Goal: Task Accomplishment & Management: Complete application form

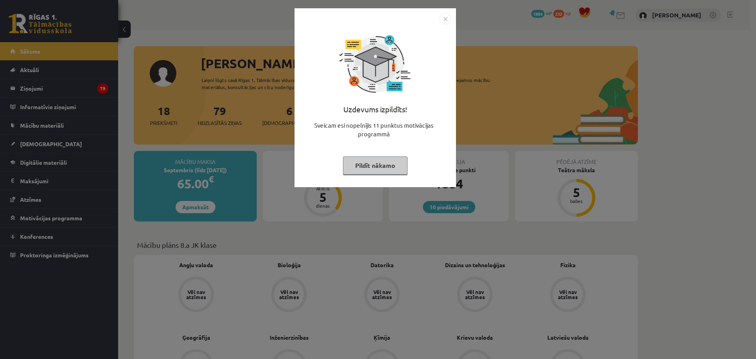
click at [446, 20] on img "Close" at bounding box center [445, 19] width 12 height 12
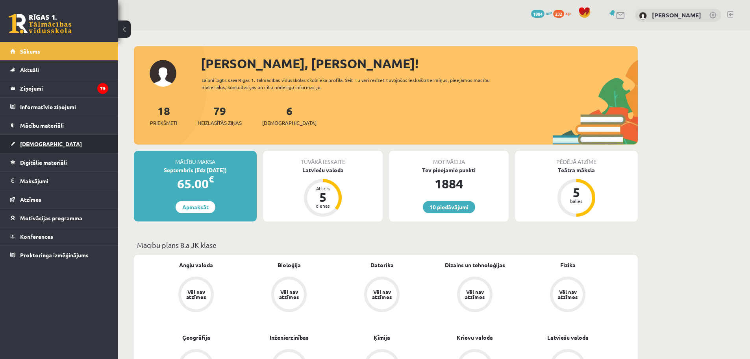
click at [24, 141] on span "[DEMOGRAPHIC_DATA]" at bounding box center [51, 143] width 62 height 7
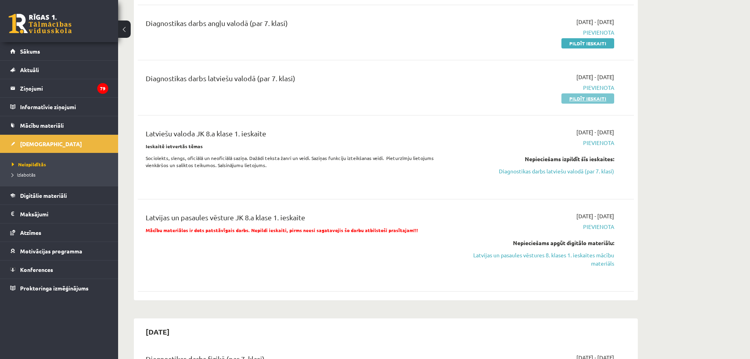
scroll to position [236, 0]
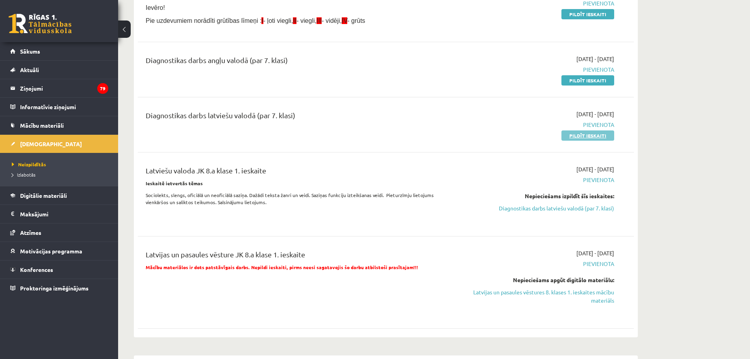
click at [581, 136] on link "Pildīt ieskaiti" at bounding box center [587, 135] width 53 height 10
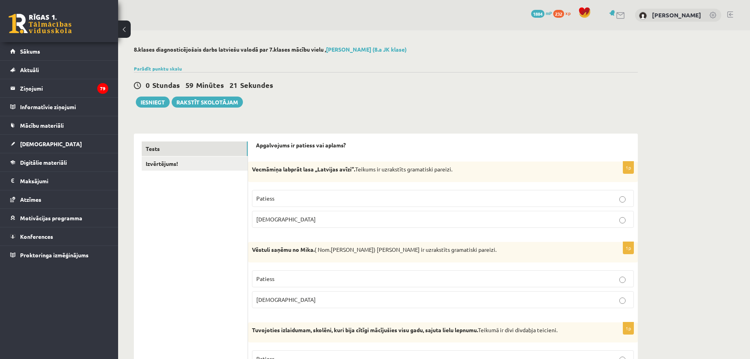
click at [354, 196] on p "Patiess" at bounding box center [442, 198] width 373 height 8
click at [281, 302] on p "[DEMOGRAPHIC_DATA]" at bounding box center [442, 299] width 373 height 8
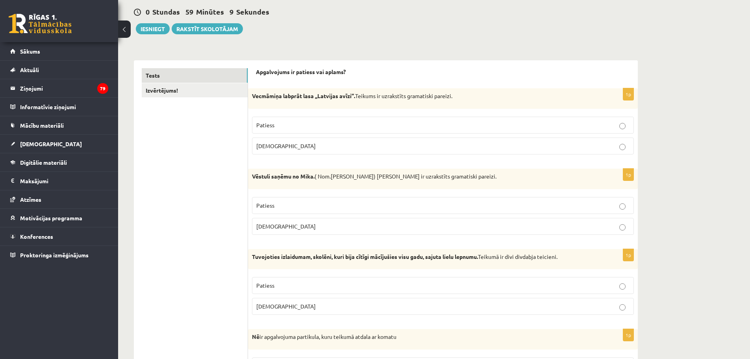
scroll to position [118, 0]
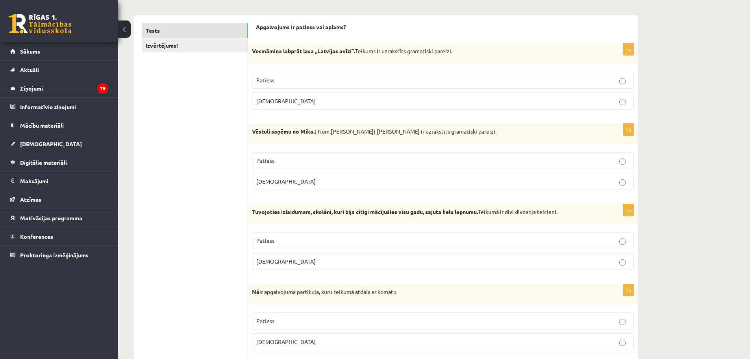
click at [295, 241] on p "Patiess" at bounding box center [442, 240] width 373 height 8
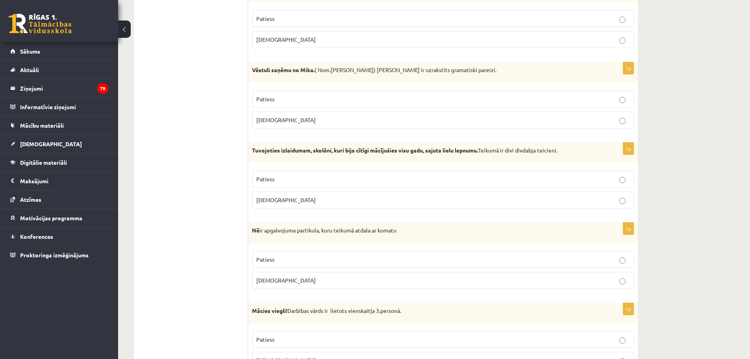
scroll to position [197, 0]
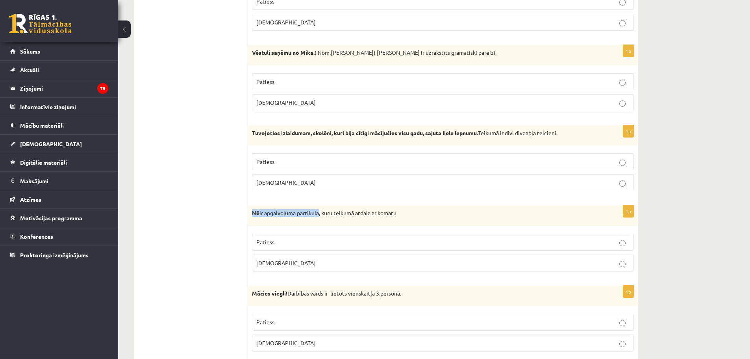
drag, startPoint x: 253, startPoint y: 211, endPoint x: 321, endPoint y: 213, distance: 68.5
click at [321, 213] on p "Nē ir apgalvojuma partikula, kuru teikumā atdala ar komatu" at bounding box center [423, 213] width 342 height 8
copy p "Nē ir apgalvojuma partikula"
click at [278, 242] on p "Patiess" at bounding box center [442, 242] width 373 height 8
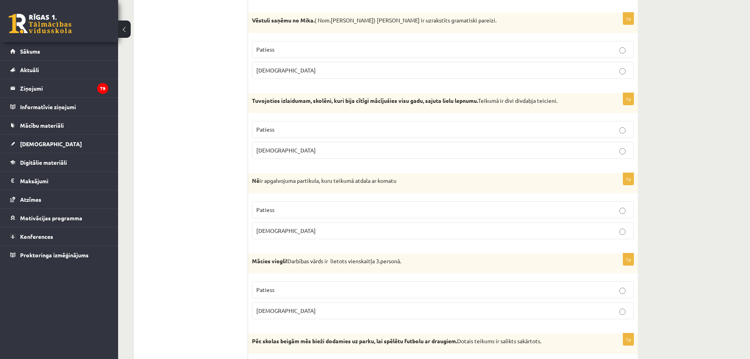
scroll to position [315, 0]
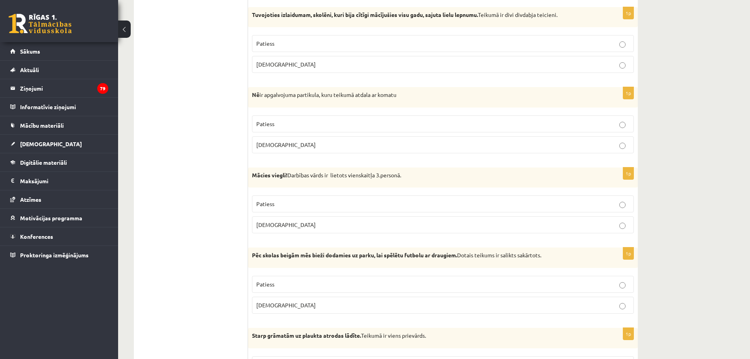
drag, startPoint x: 352, startPoint y: 174, endPoint x: 413, endPoint y: 173, distance: 61.0
click at [413, 173] on p "Mācies viegli! Darbības vārds ir lietots vienskaitļa 3.personā." at bounding box center [423, 175] width 342 height 8
copy p "vienskaitļa 3.personā."
click at [314, 230] on label "Aplams" at bounding box center [443, 224] width 382 height 17
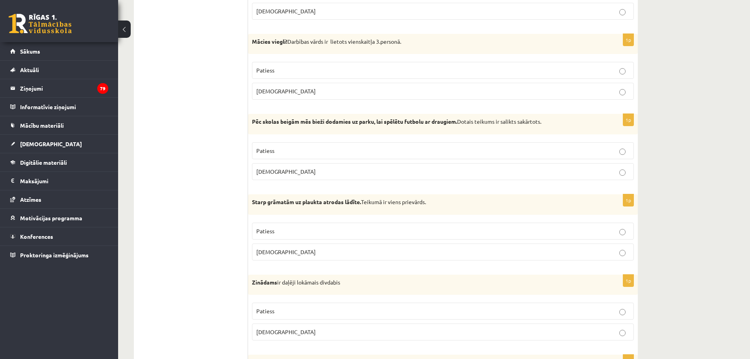
scroll to position [472, 0]
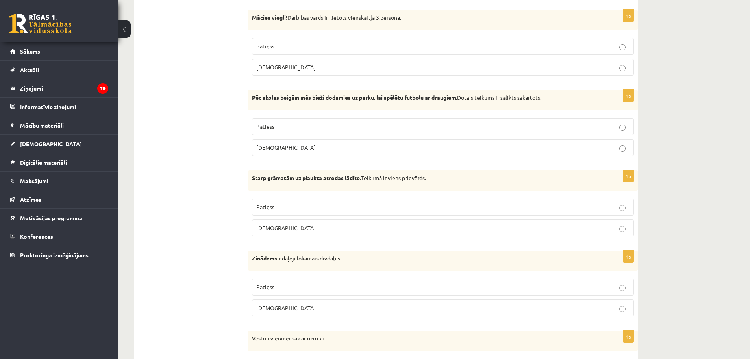
click at [278, 152] on p "Aplams" at bounding box center [442, 147] width 373 height 8
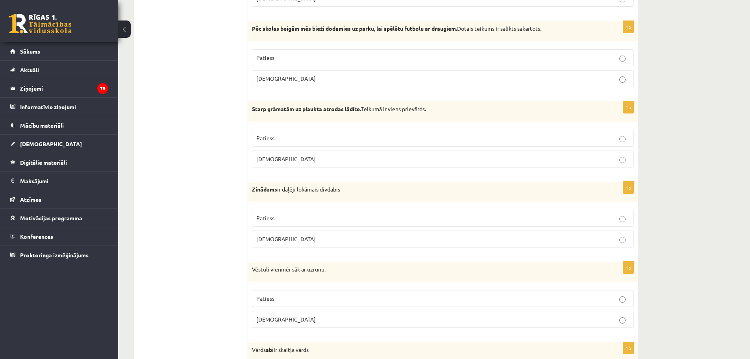
scroll to position [551, 0]
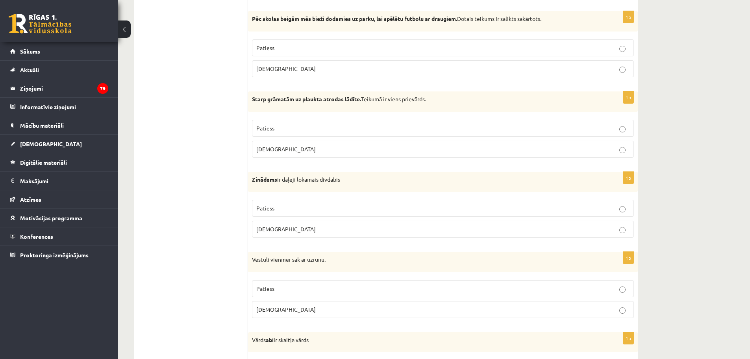
click at [285, 131] on p "Patiess" at bounding box center [442, 128] width 373 height 8
drag, startPoint x: 285, startPoint y: 178, endPoint x: 357, endPoint y: 181, distance: 72.9
click at [357, 181] on p "Zinādams ir daļēji lokāmais divdabis" at bounding box center [423, 180] width 342 height 8
copy p "daļēji lokāmais divdabis"
click at [389, 162] on div "1p Starp grāmatām uz plaukta atrodas lādīte. Teikumā ir viens prievārds. Paties…" at bounding box center [443, 127] width 390 height 72
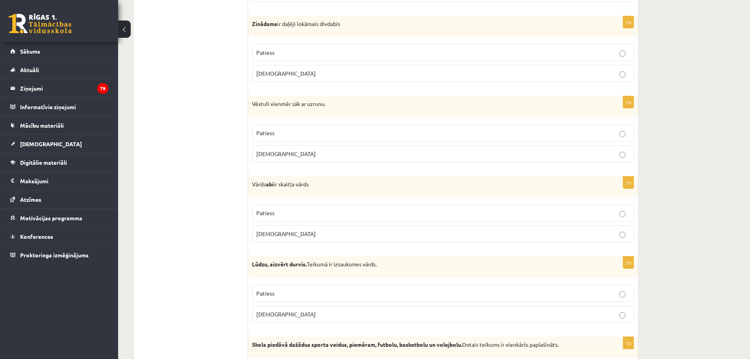
scroll to position [709, 0]
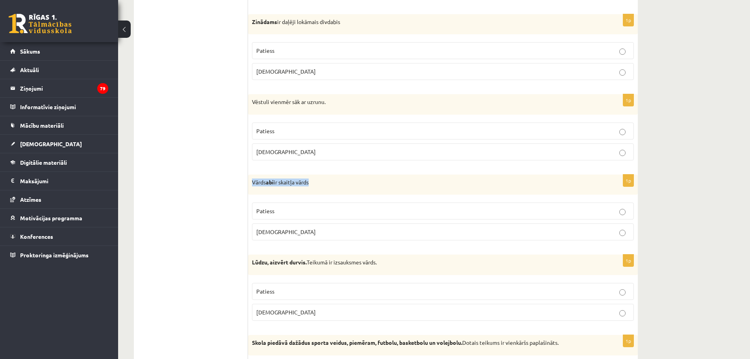
drag, startPoint x: 252, startPoint y: 181, endPoint x: 318, endPoint y: 184, distance: 65.4
click at [318, 184] on p "Vārds abi ir skaitļa vārds" at bounding box center [423, 182] width 342 height 8
copy p "Vārds abi ir skaitļa vārds"
click at [287, 212] on p "Patiess" at bounding box center [442, 211] width 373 height 8
click at [293, 234] on p "[DEMOGRAPHIC_DATA]" at bounding box center [442, 232] width 373 height 8
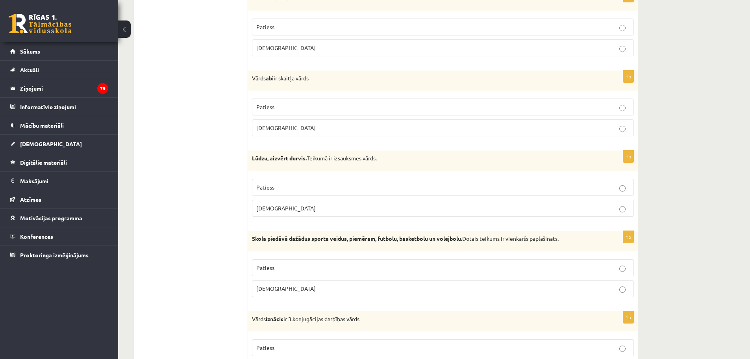
scroll to position [827, 0]
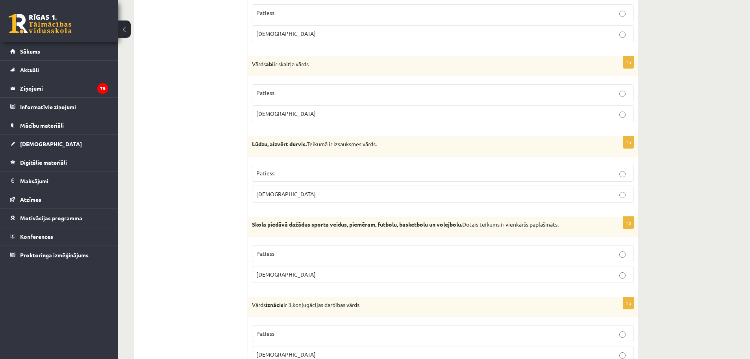
click at [284, 194] on p "[DEMOGRAPHIC_DATA]" at bounding box center [442, 194] width 373 height 8
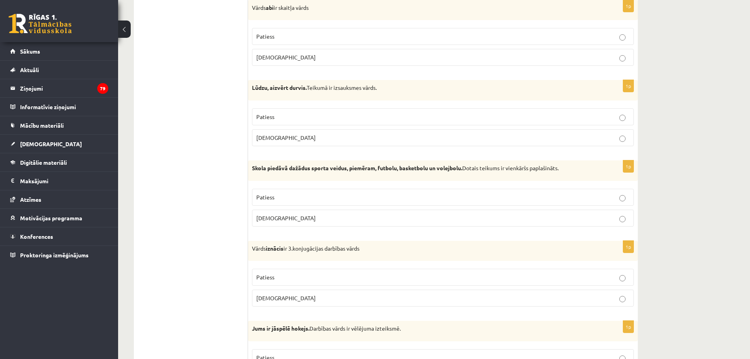
scroll to position [905, 0]
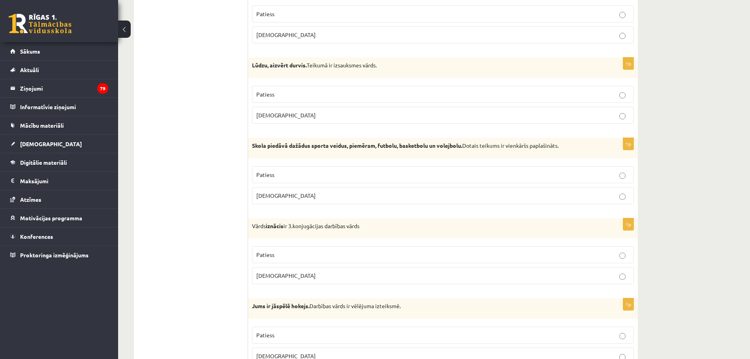
click at [277, 175] on p "Patiess" at bounding box center [442, 174] width 373 height 8
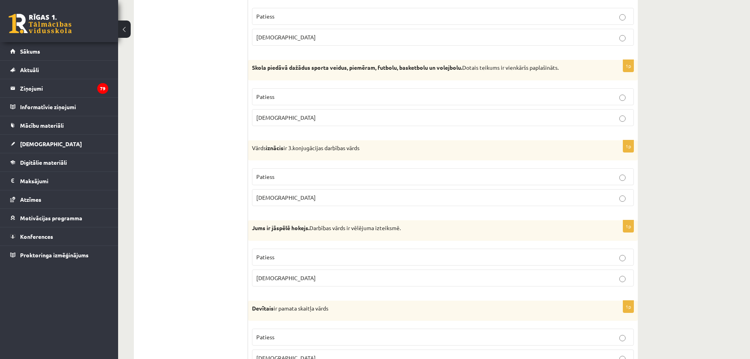
scroll to position [984, 0]
drag, startPoint x: 267, startPoint y: 144, endPoint x: 367, endPoint y: 151, distance: 100.6
click at [367, 151] on p "Vārds iznācis ir 3.konjugācijas darbības vārds" at bounding box center [423, 147] width 342 height 8
copy p "iznācis ir 3.konjugācijas darbības vārds"
click at [309, 198] on p "[DEMOGRAPHIC_DATA]" at bounding box center [442, 197] width 373 height 8
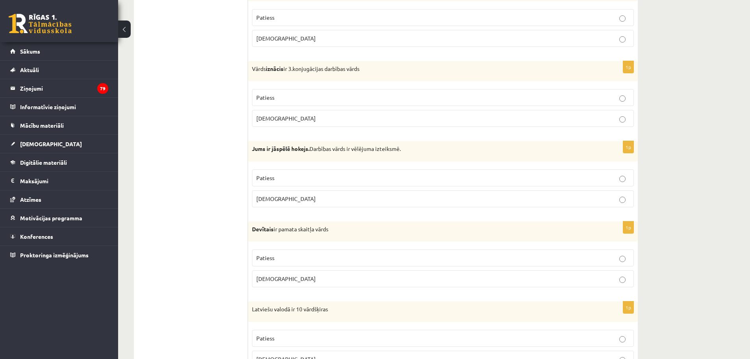
scroll to position [1063, 0]
drag, startPoint x: 354, startPoint y: 145, endPoint x: 410, endPoint y: 150, distance: 55.7
click at [410, 150] on p "Jums ir jāspēlē hokejs. Darbības vārds ir vēlējuma izteiksmē." at bounding box center [423, 148] width 342 height 8
copy p "vēlējuma izteiksmē."
click at [293, 201] on p "[DEMOGRAPHIC_DATA]" at bounding box center [442, 198] width 373 height 8
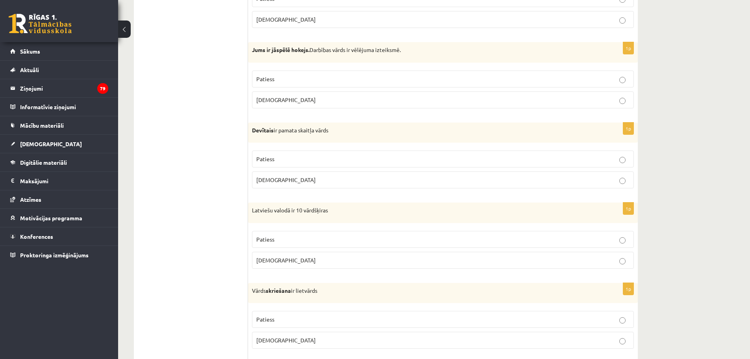
scroll to position [1181, 0]
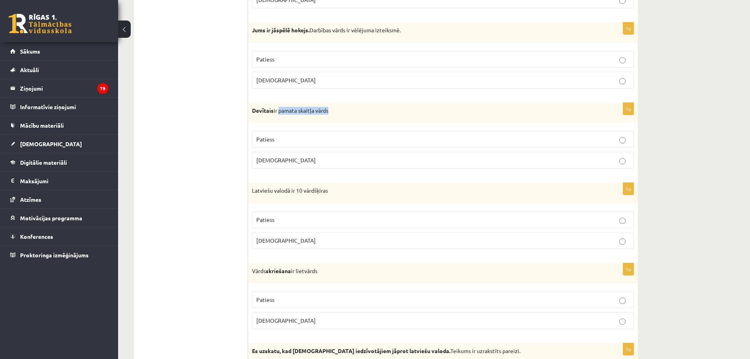
drag, startPoint x: 279, startPoint y: 110, endPoint x: 339, endPoint y: 111, distance: 59.5
click at [339, 111] on p "Devītais ir pamata skaitļa vārds" at bounding box center [423, 111] width 342 height 8
copy p "pamata skaitļa vārds"
click at [314, 160] on p "[DEMOGRAPHIC_DATA]" at bounding box center [442, 160] width 373 height 8
drag, startPoint x: 253, startPoint y: 191, endPoint x: 337, endPoint y: 194, distance: 83.9
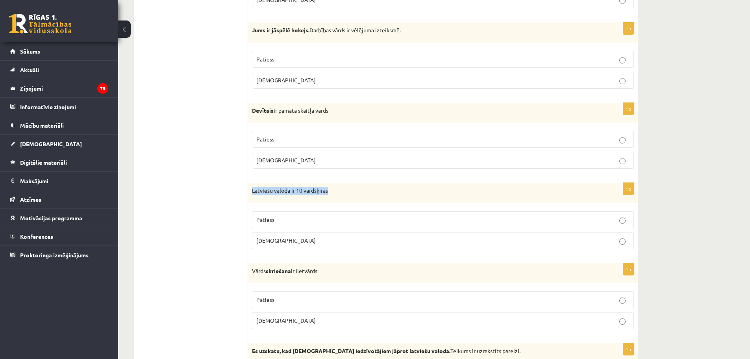
click at [337, 194] on p "Latviešu valodā ir 10 vārdšķiras" at bounding box center [423, 191] width 342 height 8
copy p "Latviešu valodā ir 10 vārdšķiras"
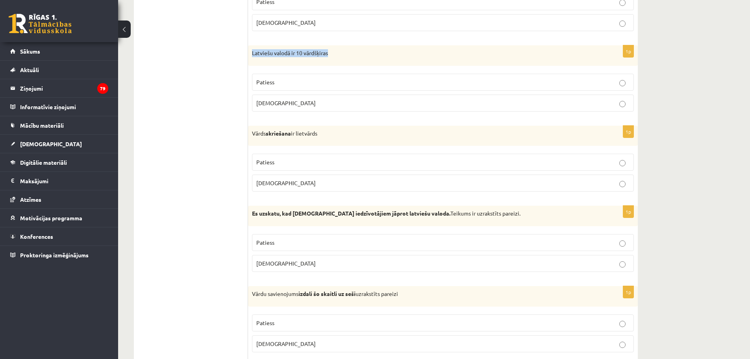
scroll to position [1338, 0]
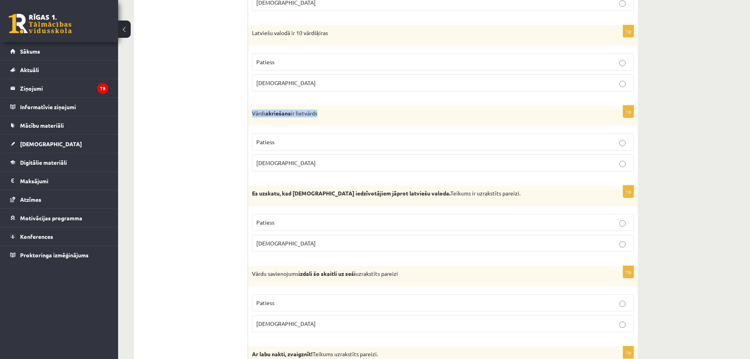
drag, startPoint x: 252, startPoint y: 113, endPoint x: 331, endPoint y: 113, distance: 79.5
click at [331, 113] on p "Vārds skriešana ir lietvārds" at bounding box center [423, 113] width 342 height 8
copy p "Vārds skriešana ir lietvārds"
click at [286, 244] on p "[DEMOGRAPHIC_DATA]" at bounding box center [442, 243] width 373 height 8
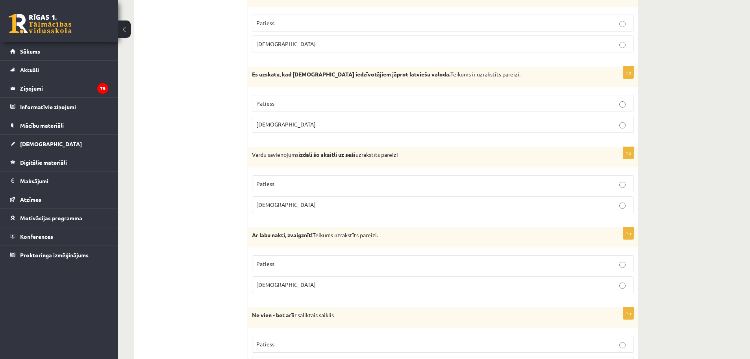
scroll to position [1496, 0]
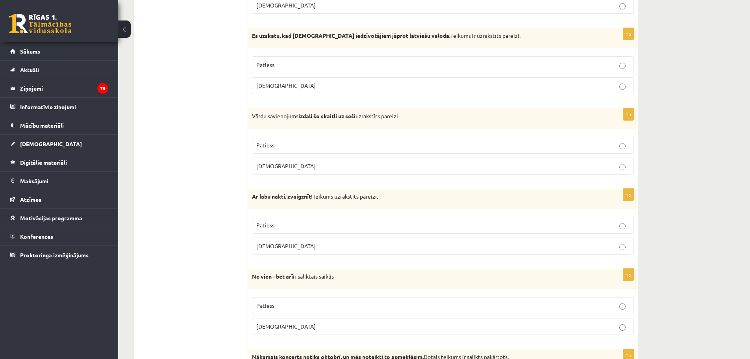
click at [332, 168] on p "[DEMOGRAPHIC_DATA]" at bounding box center [442, 166] width 373 height 8
click at [313, 224] on p "Patiess" at bounding box center [442, 225] width 373 height 8
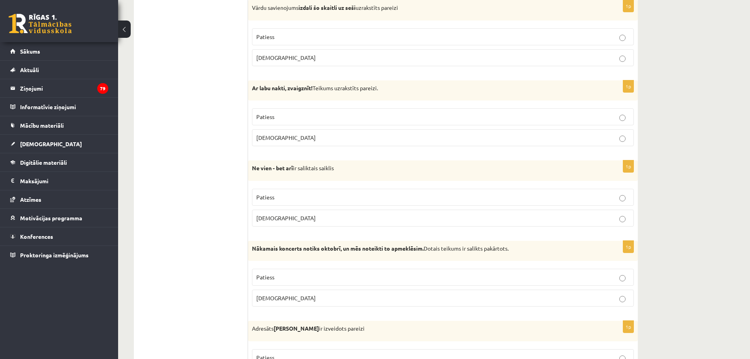
scroll to position [1614, 0]
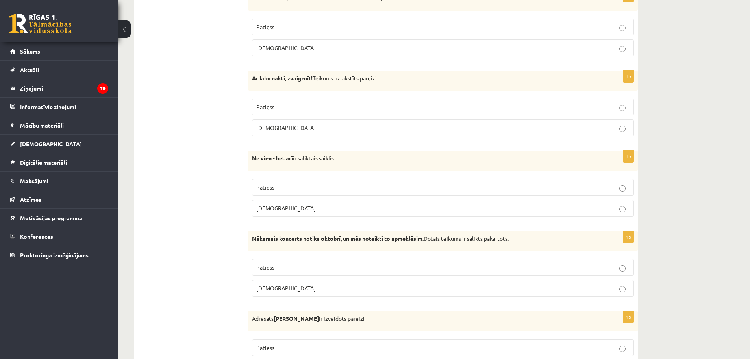
drag, startPoint x: 252, startPoint y: 159, endPoint x: 341, endPoint y: 158, distance: 88.6
click at [341, 158] on p "Ne vien - bet arī ir saliktais saiklis" at bounding box center [423, 158] width 342 height 8
copy p "Ne vien - bet arī ir saliktais saiklis"
click at [285, 211] on p "[DEMOGRAPHIC_DATA]" at bounding box center [442, 208] width 373 height 8
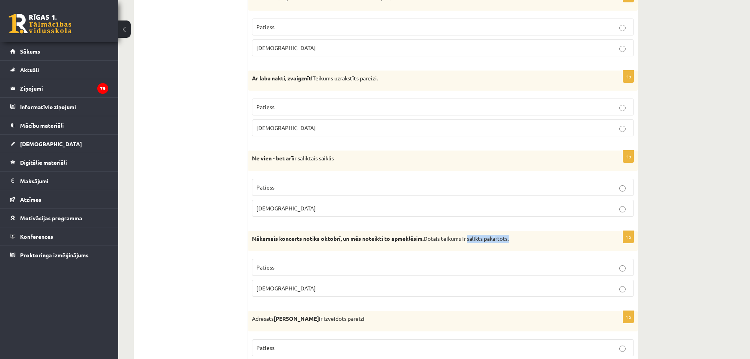
drag, startPoint x: 470, startPoint y: 238, endPoint x: 533, endPoint y: 237, distance: 63.0
click at [533, 237] on p "Nākamais koncerts notiks oktobrī, un mēs noteikti to apmeklēsim. Dotais teikums…" at bounding box center [423, 239] width 342 height 8
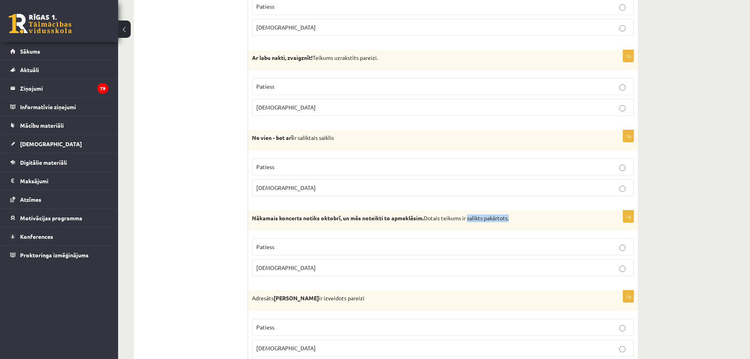
scroll to position [1653, 0]
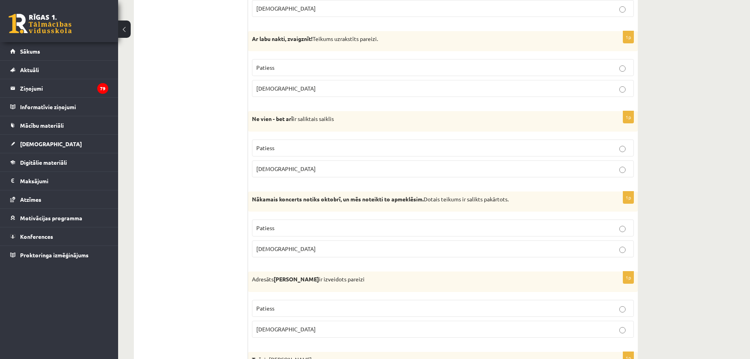
click at [289, 230] on p "Patiess" at bounding box center [442, 228] width 373 height 8
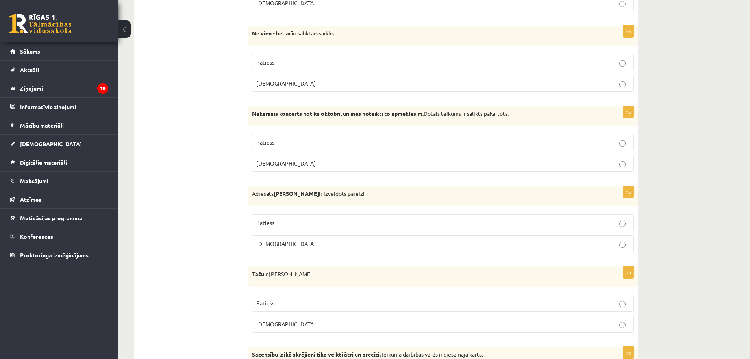
scroll to position [1771, 0]
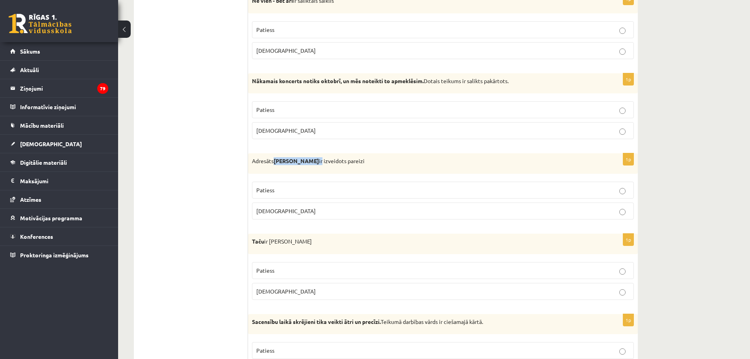
drag, startPoint x: 276, startPoint y: 161, endPoint x: 308, endPoint y: 158, distance: 32.0
click at [308, 158] on p "Adresāts Jānim Eglei ir izveidots pareizi" at bounding box center [423, 161] width 342 height 8
click at [293, 212] on p "[DEMOGRAPHIC_DATA]" at bounding box center [442, 211] width 373 height 8
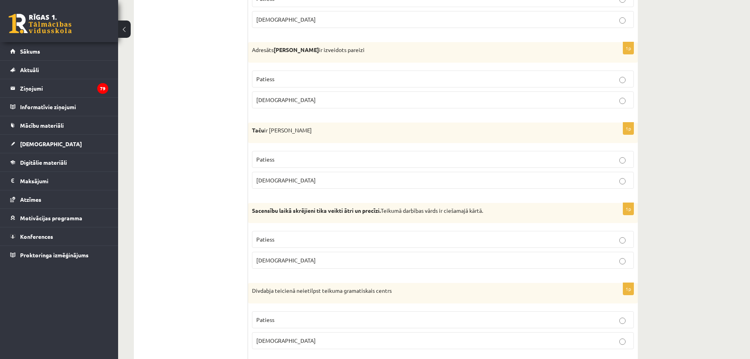
scroll to position [1890, 0]
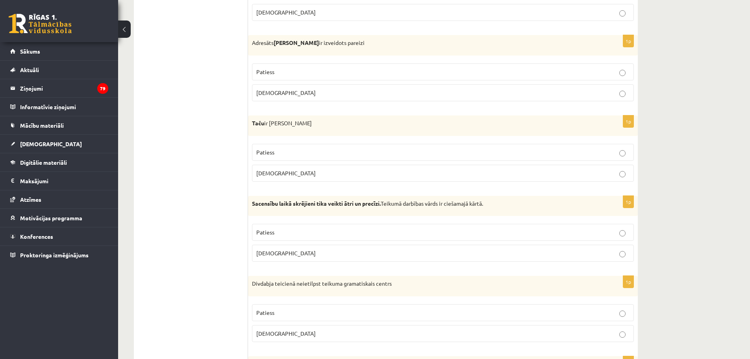
drag, startPoint x: 253, startPoint y: 122, endPoint x: 322, endPoint y: 115, distance: 70.0
drag, startPoint x: 274, startPoint y: 171, endPoint x: 285, endPoint y: 168, distance: 10.8
click at [275, 171] on p "[DEMOGRAPHIC_DATA]" at bounding box center [442, 173] width 373 height 8
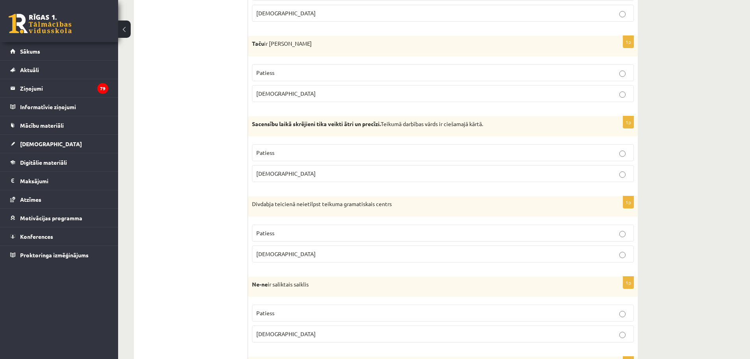
scroll to position [2008, 0]
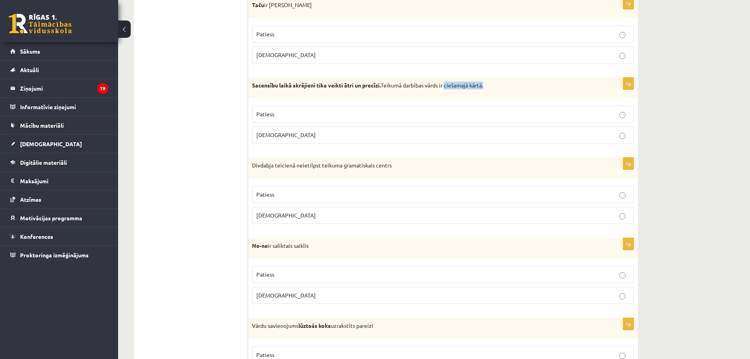
drag, startPoint x: 449, startPoint y: 86, endPoint x: 512, endPoint y: 88, distance: 63.0
click at [512, 88] on p "Sacensību laikā skrējieni tika veikti ātri un precīzi. Teikumā darbības vārds i…" at bounding box center [423, 85] width 342 height 8
click at [315, 137] on p "[DEMOGRAPHIC_DATA]" at bounding box center [442, 135] width 373 height 8
drag, startPoint x: 253, startPoint y: 165, endPoint x: 394, endPoint y: 161, distance: 141.4
click at [394, 161] on div "Divdabja teicienā neietilpst teikuma gramatiskais centrs" at bounding box center [443, 167] width 390 height 20
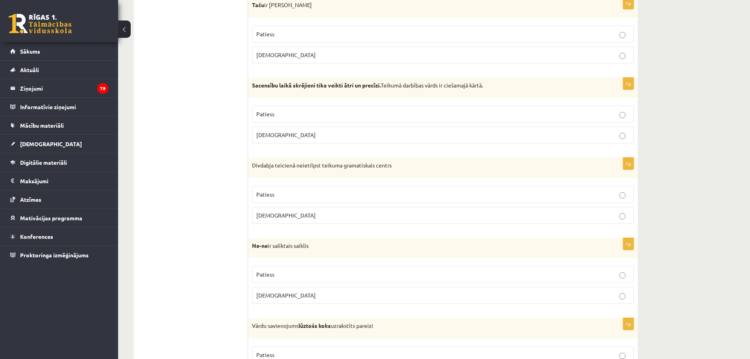
click at [334, 196] on p "Patiess" at bounding box center [442, 194] width 373 height 8
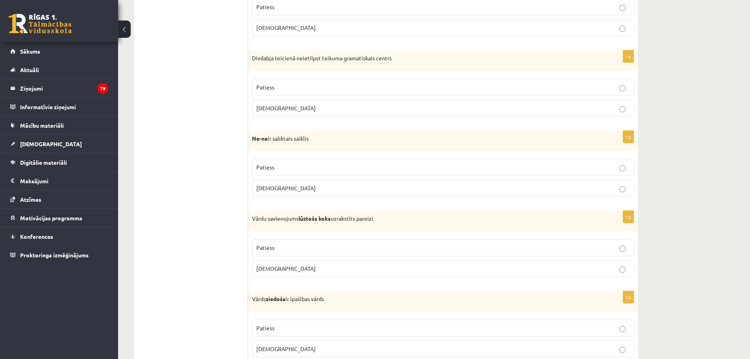
scroll to position [2126, 0]
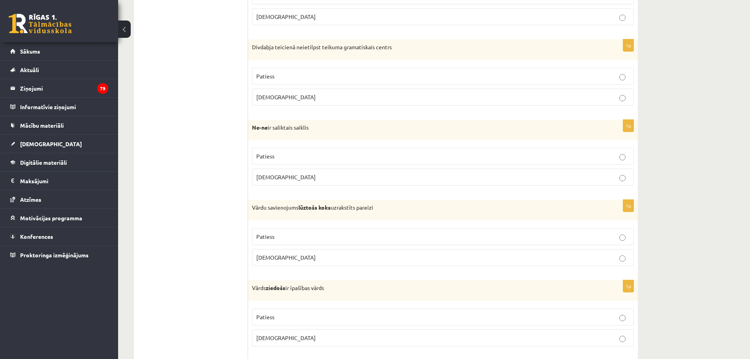
drag, startPoint x: 253, startPoint y: 127, endPoint x: 325, endPoint y: 124, distance: 72.1
click at [325, 124] on p "Ne-ne ir saliktais saiklis" at bounding box center [423, 128] width 342 height 8
click at [330, 131] on p "Ne-ne ir saliktais saiklis" at bounding box center [423, 128] width 342 height 8
click at [302, 157] on p "Patiess" at bounding box center [442, 156] width 373 height 8
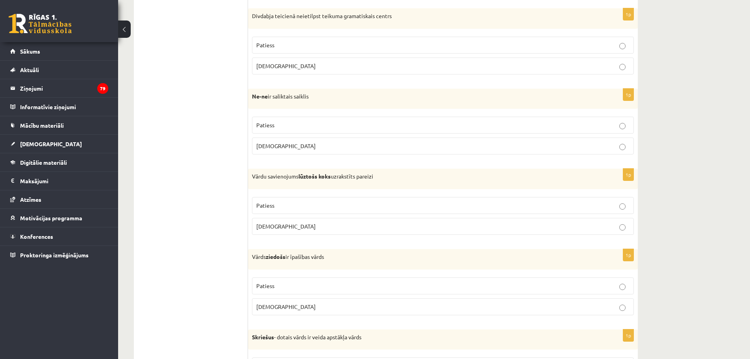
scroll to position [2223, 0]
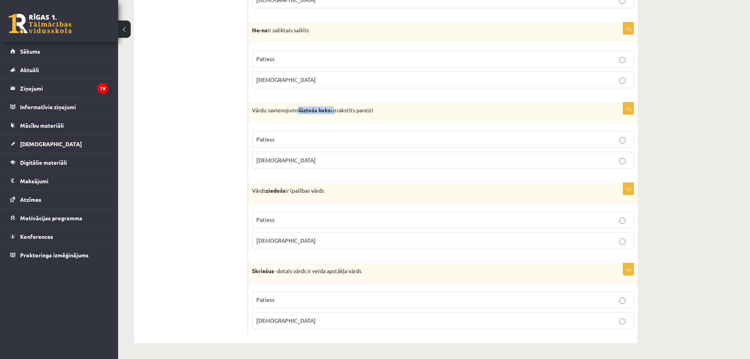
drag, startPoint x: 300, startPoint y: 108, endPoint x: 334, endPoint y: 103, distance: 34.6
click at [334, 103] on div "Vārdu savienojums lūztošs koks uzrakstīts pareizi" at bounding box center [443, 112] width 390 height 20
click at [295, 160] on p "[DEMOGRAPHIC_DATA]" at bounding box center [442, 160] width 373 height 8
click at [285, 220] on p "Patiess" at bounding box center [442, 219] width 373 height 8
drag, startPoint x: 253, startPoint y: 270, endPoint x: 277, endPoint y: 273, distance: 23.7
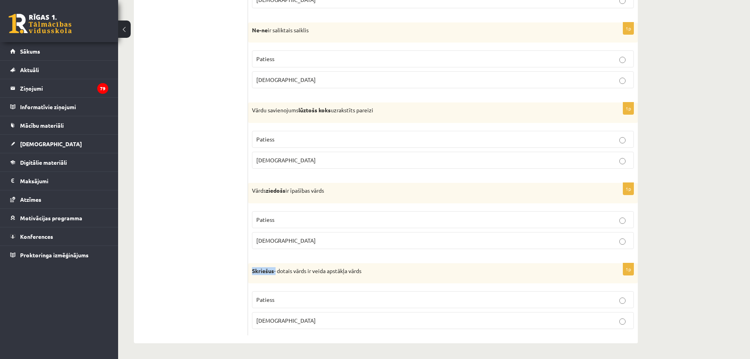
click at [277, 273] on p "Skriešus - dotais vārds ir veida apstākļa vārds" at bounding box center [423, 271] width 342 height 8
click at [315, 299] on p "Patiess" at bounding box center [442, 299] width 373 height 8
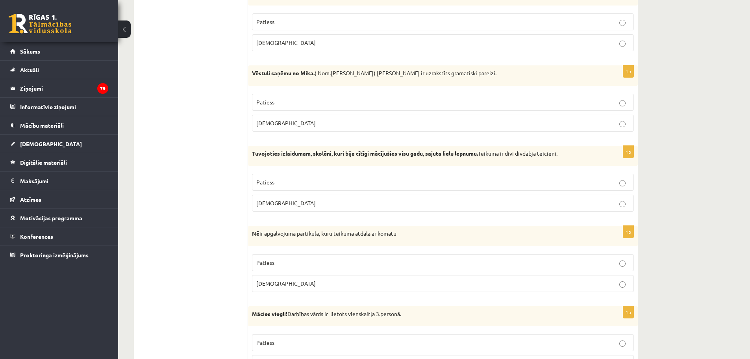
scroll to position [0, 0]
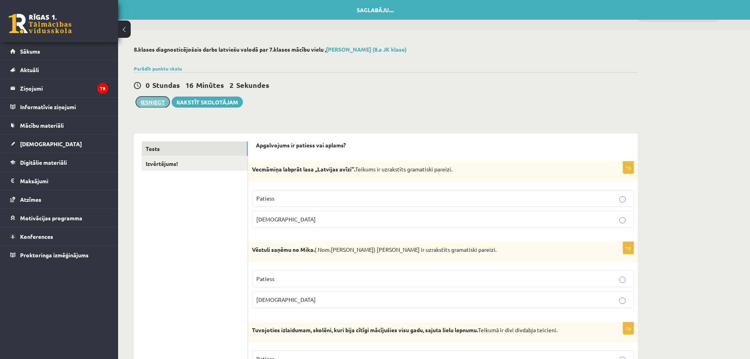
click at [153, 100] on button "Iesniegt" at bounding box center [153, 101] width 34 height 11
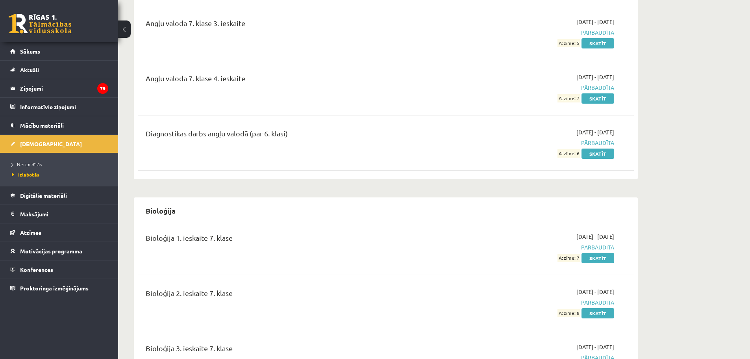
scroll to position [236, 0]
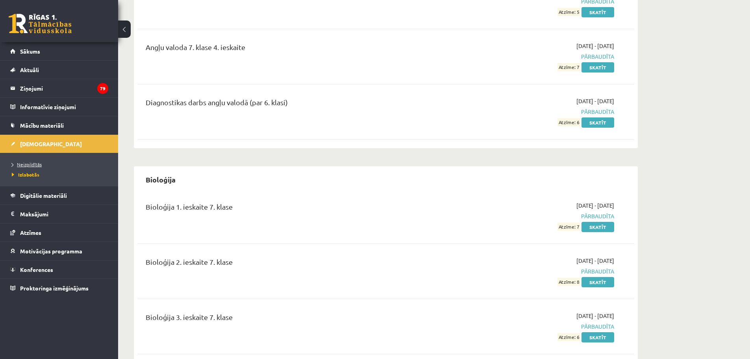
click at [24, 167] on link "Neizpildītās" at bounding box center [61, 164] width 98 height 7
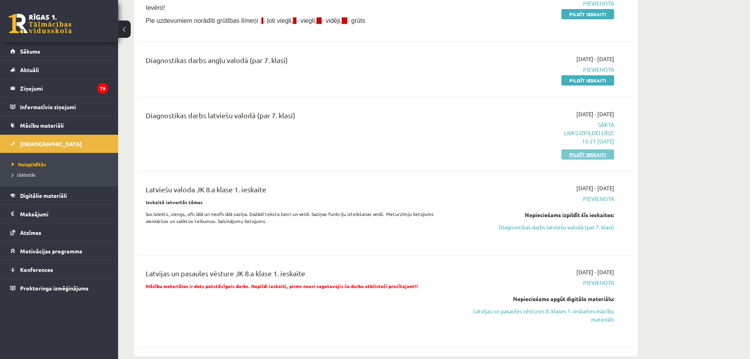
click at [592, 151] on link "Pildīt ieskaiti" at bounding box center [587, 154] width 53 height 10
click at [594, 153] on link "Pildīt ieskaiti" at bounding box center [587, 154] width 53 height 10
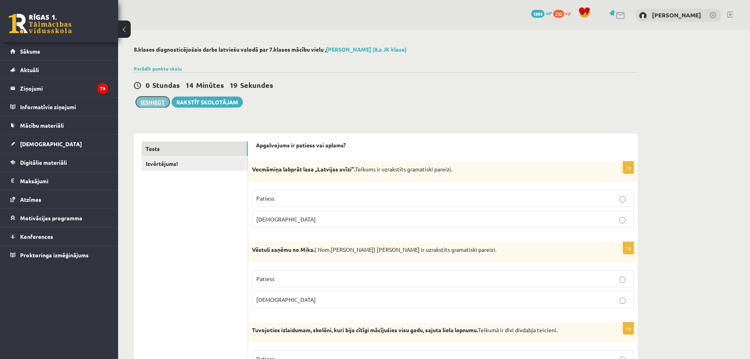
click at [150, 102] on button "Iesniegt" at bounding box center [153, 101] width 34 height 11
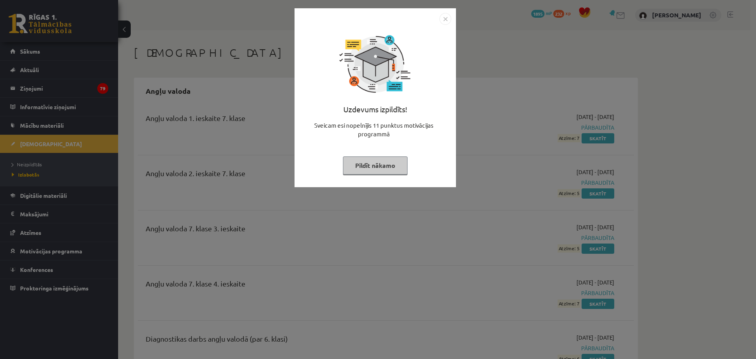
click at [444, 20] on img "Close" at bounding box center [445, 19] width 12 height 12
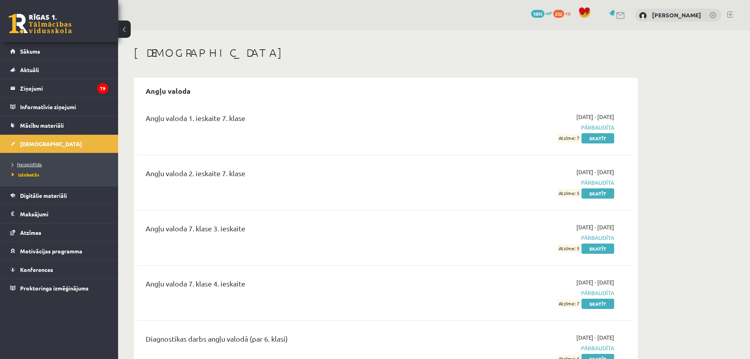
click at [27, 164] on span "Neizpildītās" at bounding box center [27, 164] width 30 height 6
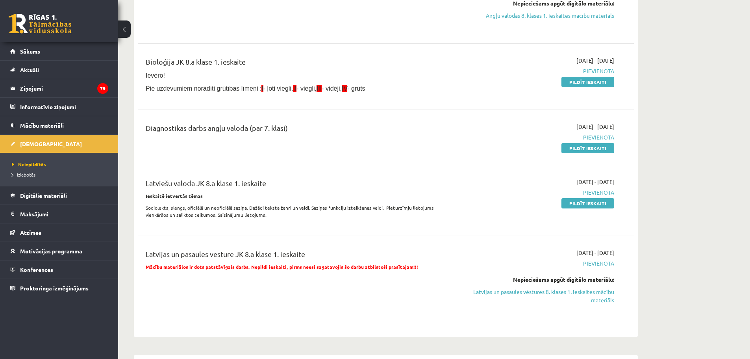
scroll to position [118, 0]
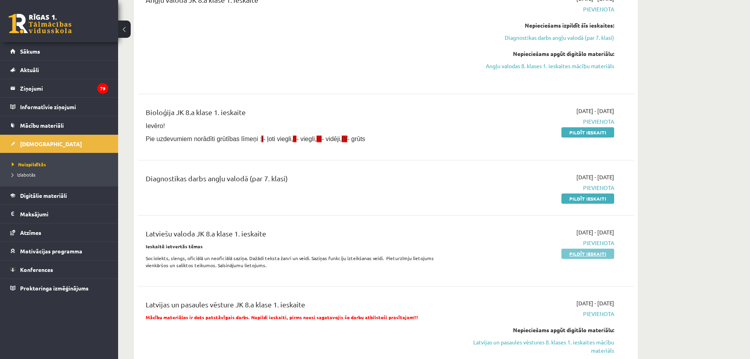
click at [586, 252] on link "Pildīt ieskaiti" at bounding box center [587, 253] width 53 height 10
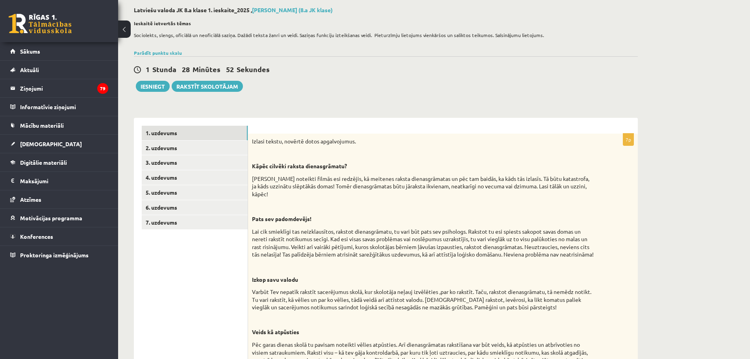
scroll to position [79, 0]
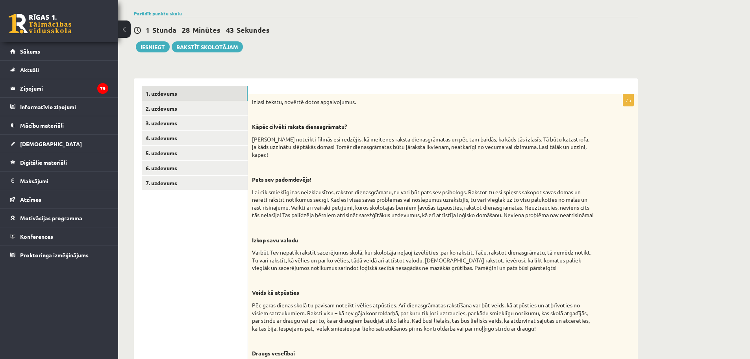
drag, startPoint x: 171, startPoint y: 259, endPoint x: 298, endPoint y: 276, distance: 127.9
click at [327, 292] on p "Veids kā atpūsties" at bounding box center [423, 293] width 342 height 8
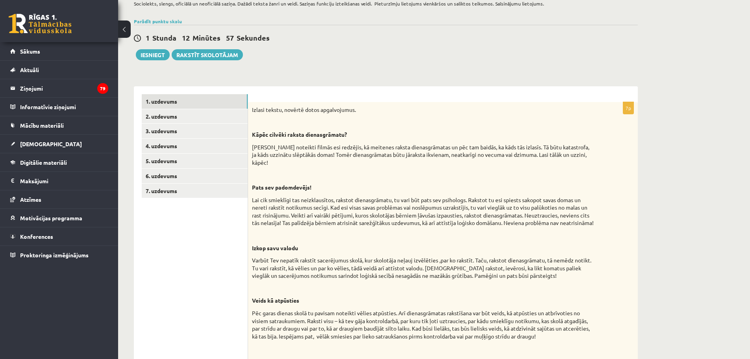
scroll to position [0, 0]
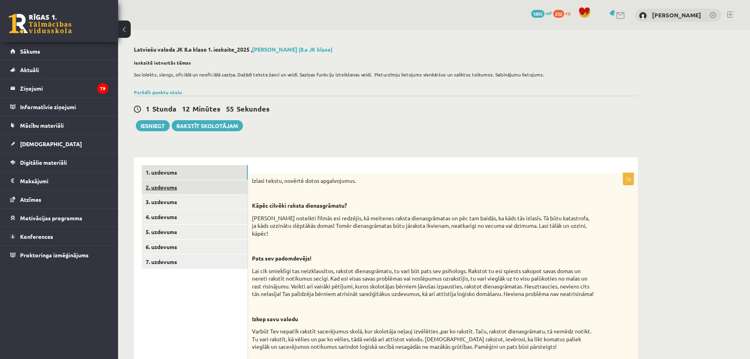
click at [158, 188] on link "2. uzdevums" at bounding box center [195, 187] width 106 height 15
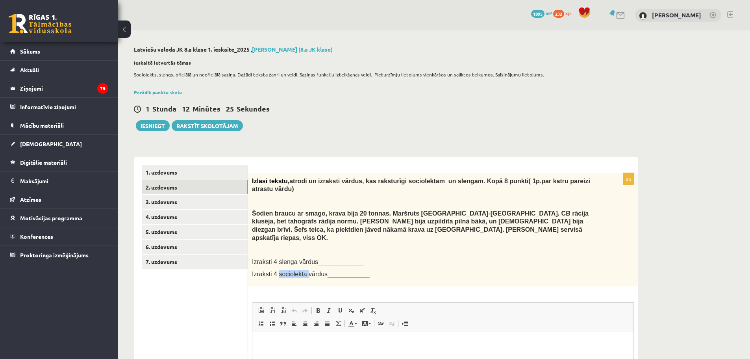
drag, startPoint x: 276, startPoint y: 258, endPoint x: 304, endPoint y: 255, distance: 28.1
click at [304, 270] on span "Izraksti 4 sociolekta vārdus____________" at bounding box center [311, 273] width 118 height 7
copy span "sociolekta"
click at [330, 270] on span "Izraksti 4 sociolekta vārdus____________" at bounding box center [311, 273] width 118 height 7
click at [331, 270] on span "Izraksti 4 sociolekta vārdus____________" at bounding box center [311, 273] width 118 height 7
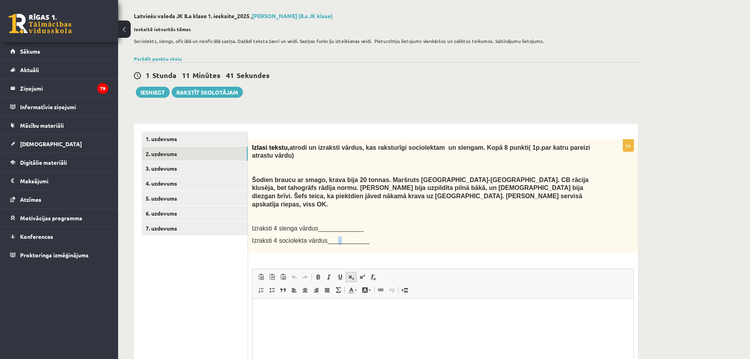
scroll to position [115, 0]
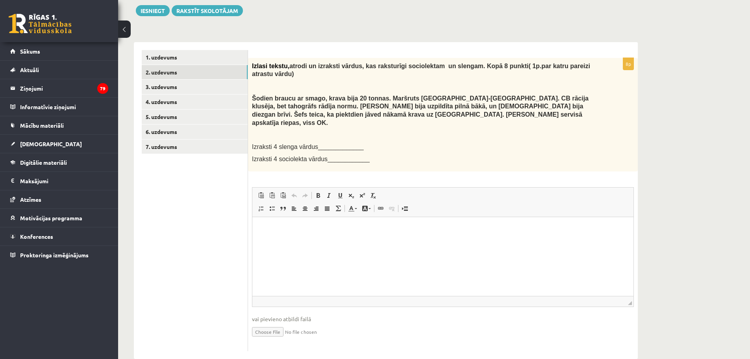
click at [326, 155] on span "Izraksti 4 sociolekta vārdus____________" at bounding box center [311, 158] width 118 height 7
click at [283, 233] on html at bounding box center [442, 229] width 381 height 24
click at [271, 238] on html "**********" at bounding box center [442, 229] width 381 height 24
click at [351, 229] on p "**********" at bounding box center [442, 228] width 365 height 8
click at [280, 217] on iframe at bounding box center [442, 256] width 381 height 79
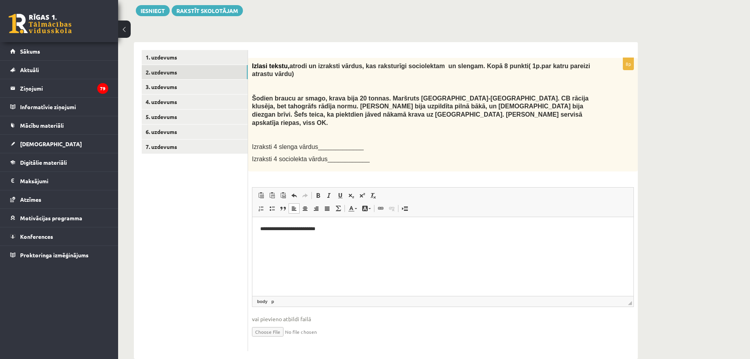
click at [258, 222] on html "**********" at bounding box center [442, 229] width 381 height 24
click at [329, 241] on p "**********" at bounding box center [442, 242] width 365 height 8
click at [283, 227] on p "******" at bounding box center [442, 228] width 365 height 8
drag, startPoint x: 261, startPoint y: 240, endPoint x: 275, endPoint y: 238, distance: 14.3
click at [275, 238] on p "**********" at bounding box center [442, 242] width 365 height 8
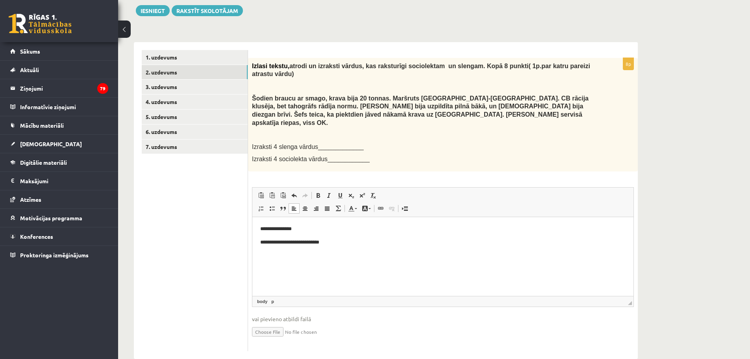
click at [284, 229] on p "**********" at bounding box center [442, 228] width 365 height 8
click at [259, 243] on html "**********" at bounding box center [442, 235] width 381 height 37
click at [264, 242] on p "**********" at bounding box center [442, 242] width 365 height 8
click at [260, 241] on html "**********" at bounding box center [442, 235] width 381 height 37
click at [159, 86] on link "3. uzdevums" at bounding box center [195, 87] width 106 height 15
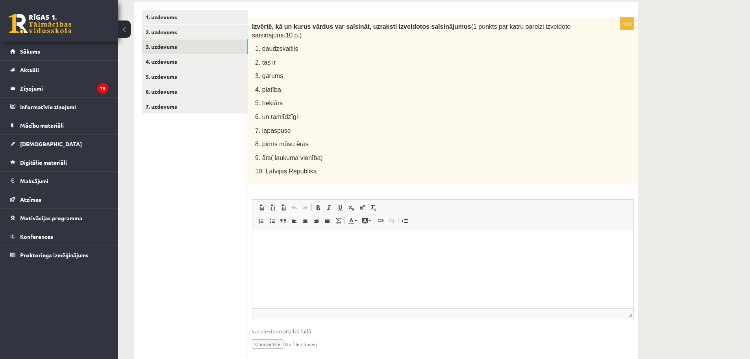
scroll to position [157, 0]
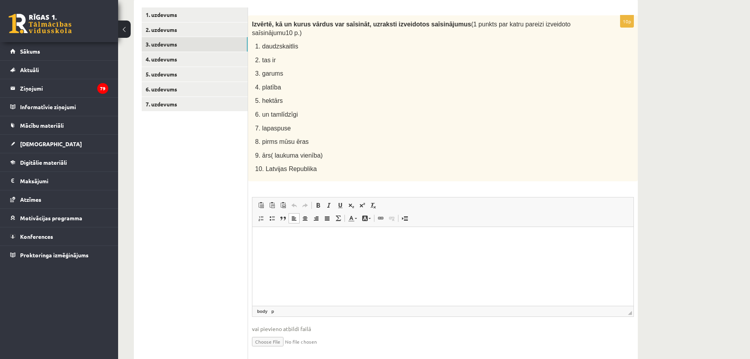
click at [306, 240] on p "Bagātinātā teksta redaktors, wiswyg-editor-user-answer-47024959278500" at bounding box center [442, 238] width 365 height 8
click at [309, 247] on html at bounding box center [442, 238] width 381 height 24
click at [271, 250] on p "****" at bounding box center [442, 252] width 365 height 8
drag, startPoint x: 261, startPoint y: 105, endPoint x: 300, endPoint y: 104, distance: 39.8
click at [300, 109] on p "6. un tamlīdzīgi" at bounding box center [424, 113] width 339 height 9
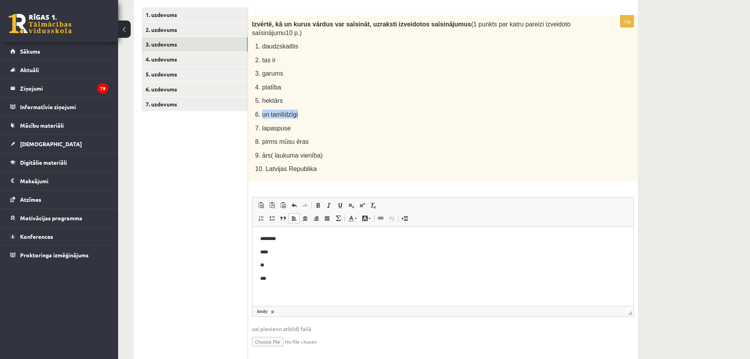
copy span "un tamlīdzīgi"
click at [279, 272] on body "******** **** ** ***" at bounding box center [442, 258] width 365 height 48
click at [273, 246] on body "******** **** ** ******" at bounding box center [442, 258] width 365 height 48
click at [281, 287] on p "******" at bounding box center [442, 291] width 365 height 8
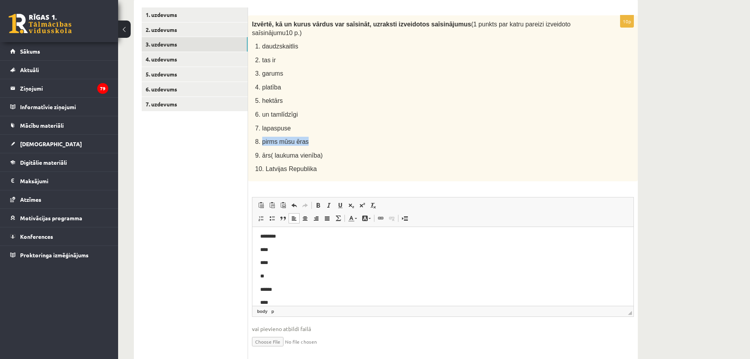
drag, startPoint x: 305, startPoint y: 131, endPoint x: 263, endPoint y: 131, distance: 42.1
click at [263, 137] on p "8. pirms mūsu ēras" at bounding box center [424, 141] width 339 height 9
copy span "pirms mūsu ēras"
click at [288, 302] on p "****" at bounding box center [439, 302] width 359 height 8
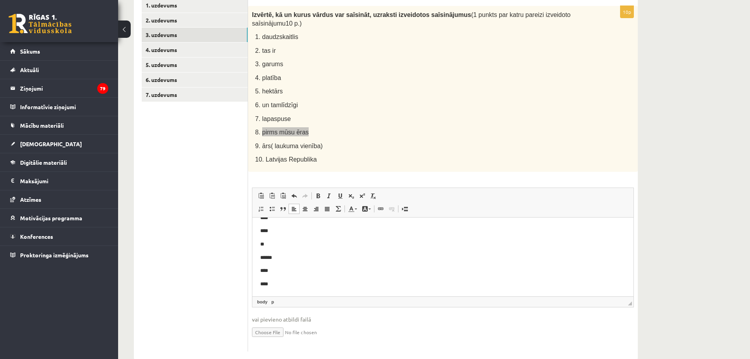
scroll to position [175, 0]
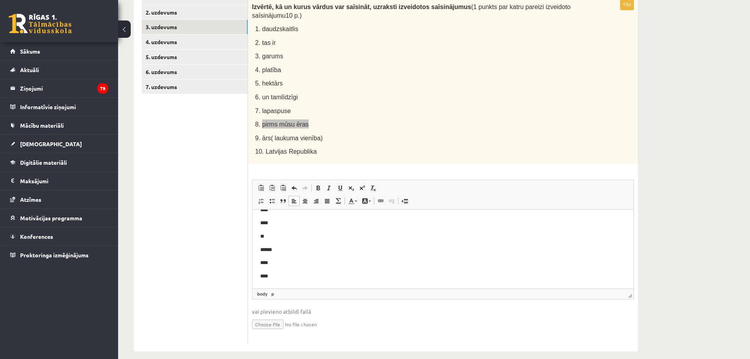
click at [281, 275] on p "****" at bounding box center [439, 276] width 359 height 8
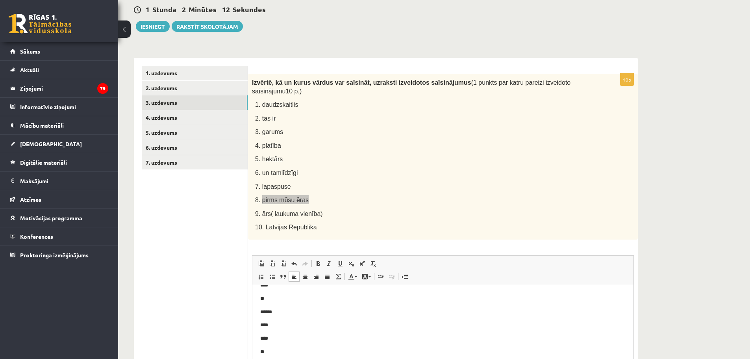
scroll to position [96, 0]
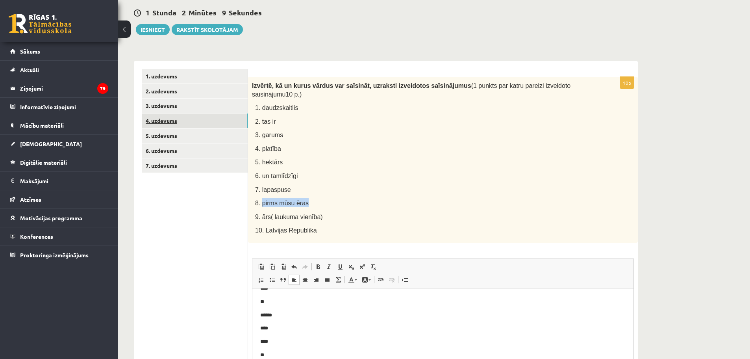
click at [163, 120] on link "4. uzdevums" at bounding box center [195, 120] width 106 height 15
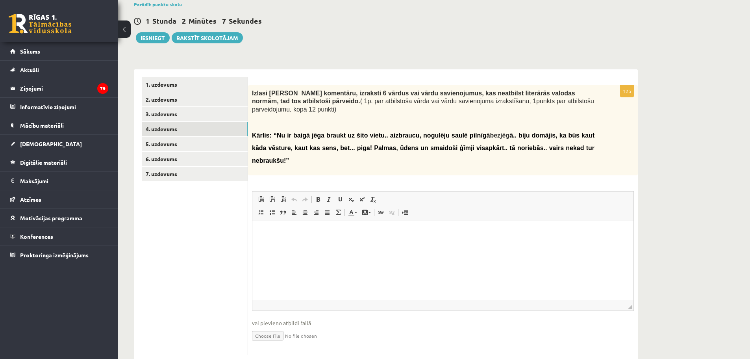
scroll to position [0, 0]
click at [284, 233] on p "Bagātinātā teksta redaktors, wiswyg-editor-user-answer-47024931904880" at bounding box center [442, 233] width 365 height 8
click at [296, 233] on p "**********" at bounding box center [442, 233] width 365 height 8
click at [294, 231] on p "**********" at bounding box center [442, 233] width 365 height 8
click at [288, 244] on p "*******" at bounding box center [442, 246] width 365 height 8
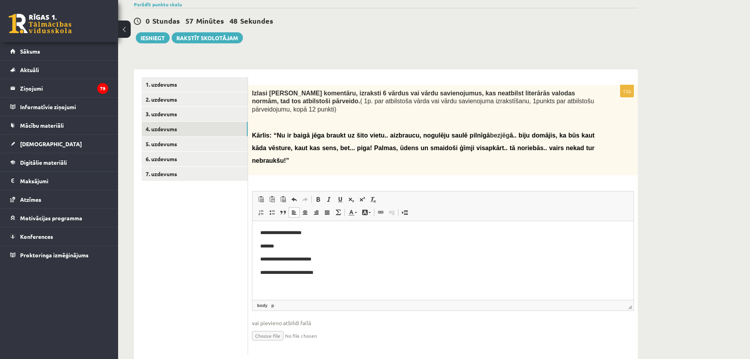
click at [338, 274] on p "**********" at bounding box center [442, 272] width 365 height 8
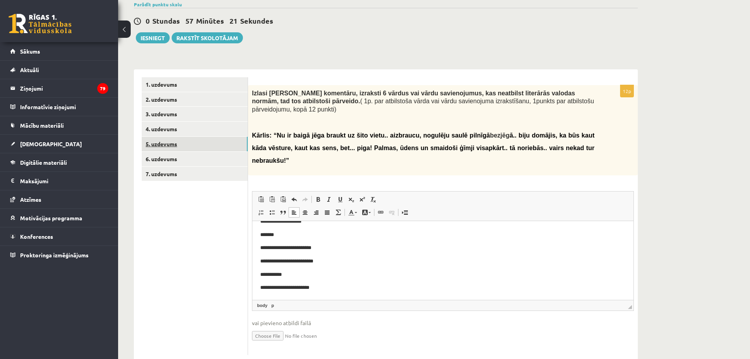
click at [170, 144] on link "5. uzdevums" at bounding box center [195, 144] width 106 height 15
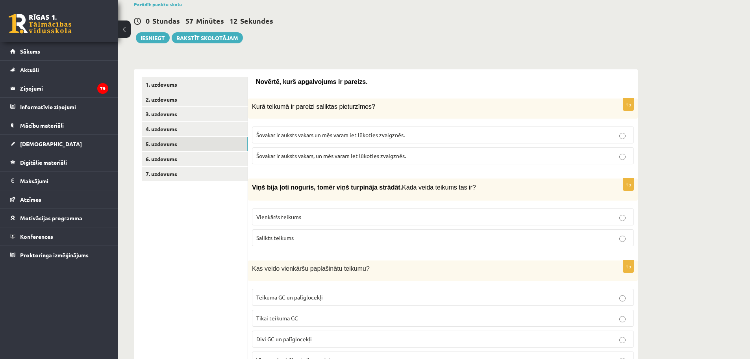
click at [367, 156] on span "Šovakar ir auksts vakars, un mēs varam iet lūkoties zvaigznēs." at bounding box center [331, 155] width 150 height 7
click at [333, 237] on p "Salikts teikums" at bounding box center [442, 237] width 373 height 8
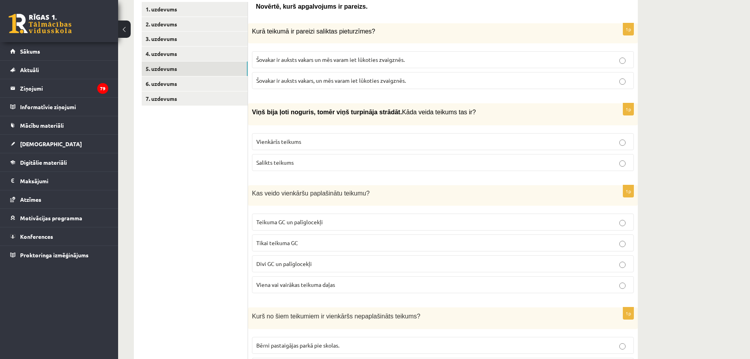
scroll to position [206, 0]
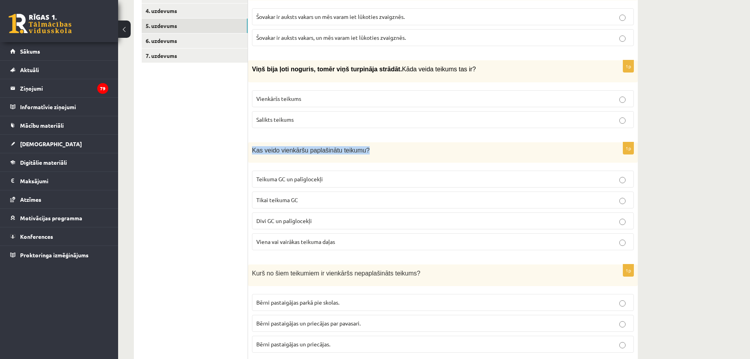
drag, startPoint x: 252, startPoint y: 149, endPoint x: 359, endPoint y: 153, distance: 107.1
click at [359, 153] on p "Kas veido vienkāršu paplašinātu teikumu?" at bounding box center [423, 150] width 342 height 8
copy span "Kas veido vienkāršu paplašinātu teikumu?"
click at [315, 181] on span "Teikuma GC un palīglocekļi" at bounding box center [289, 178] width 67 height 7
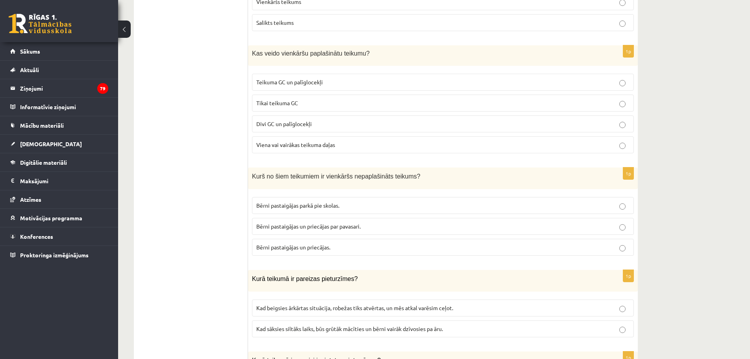
scroll to position [324, 0]
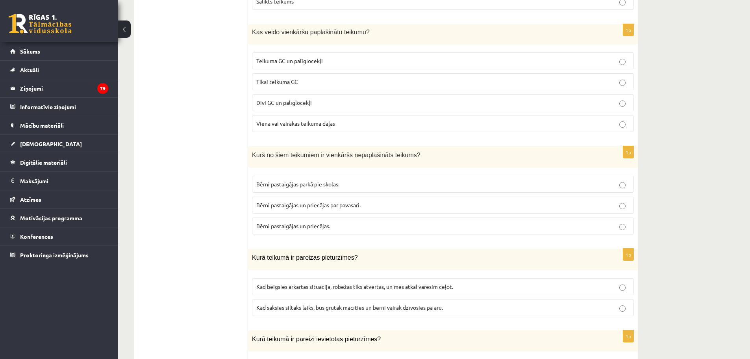
click at [322, 226] on span "Bērni pastaigājas un priecājas." at bounding box center [293, 225] width 74 height 7
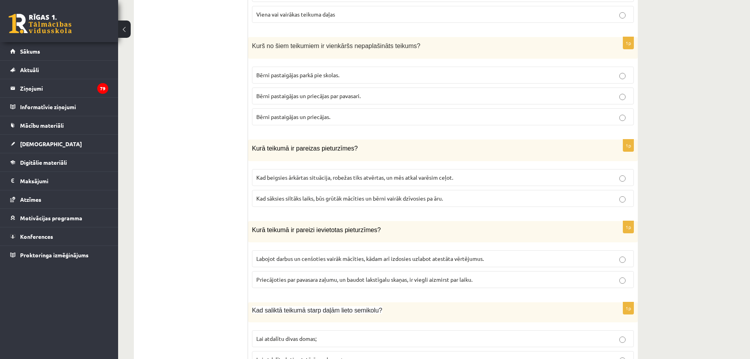
scroll to position [442, 0]
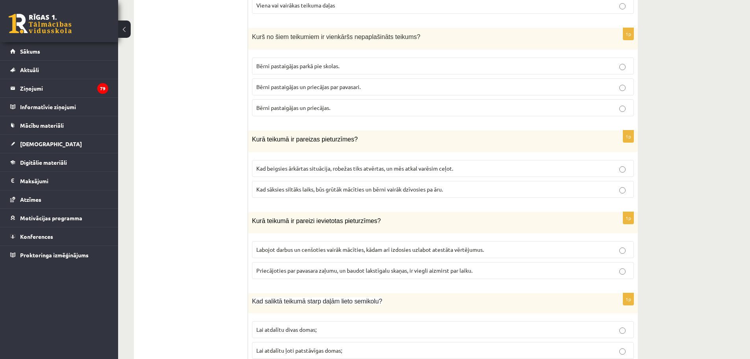
click at [368, 165] on span "Kad beigsies ārkārtas situācija, robežas tiks atvērtas, un mēs atkal varēsim ce…" at bounding box center [354, 168] width 197 height 7
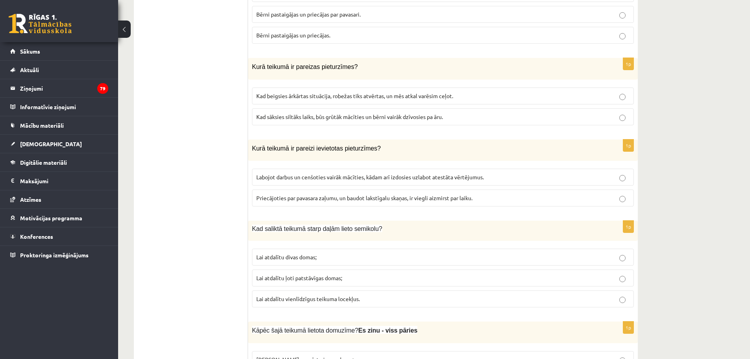
scroll to position [521, 0]
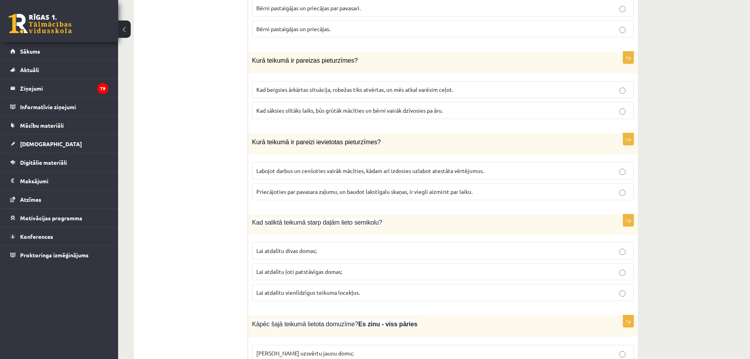
click at [375, 191] on span "Priecājoties par pavasara zaļumu, un baudot lakstīgalu skaņas, ir viegli aizmir…" at bounding box center [364, 191] width 216 height 7
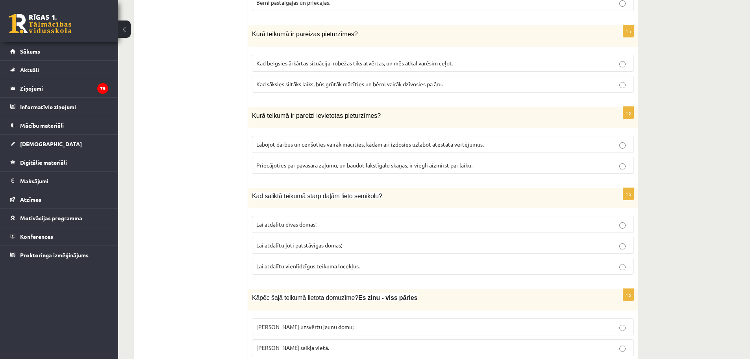
scroll to position [560, 0]
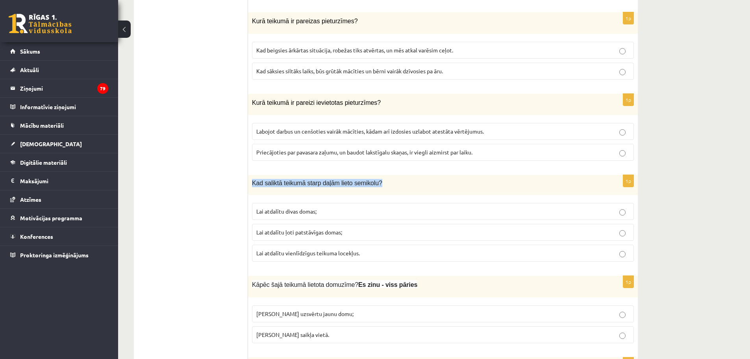
drag, startPoint x: 252, startPoint y: 181, endPoint x: 370, endPoint y: 181, distance: 118.5
click at [370, 181] on p "Kad saliktā teikumā starp daļām lieto semikolu?" at bounding box center [423, 183] width 342 height 8
copy span "Kad saliktā teikumā starp daļām lieto semikolu?"
click at [322, 235] on span "Lai atdalītu ļoti patstāvīgas domas;" at bounding box center [299, 231] width 86 height 7
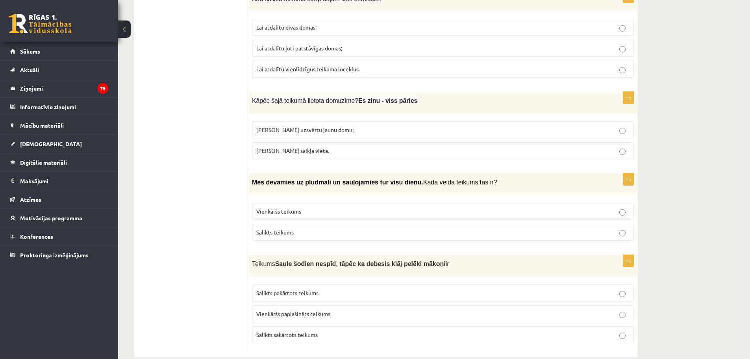
scroll to position [757, 0]
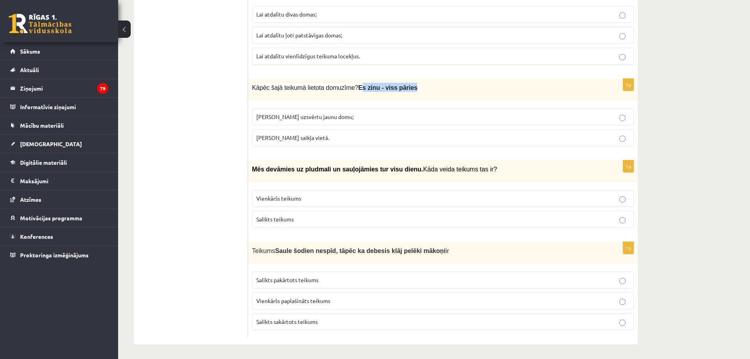
drag, startPoint x: 351, startPoint y: 88, endPoint x: 400, endPoint y: 90, distance: 48.9
click at [400, 90] on p "Kāpēc šajā teikumā lietota domuzīme? Es zinu - viss pāries" at bounding box center [423, 87] width 342 height 9
copy b "s zinu - viss pāries"
click at [321, 137] on p "Izlaista saikļa vietā." at bounding box center [442, 137] width 373 height 8
click at [304, 220] on p "Salikts teikums" at bounding box center [442, 219] width 373 height 8
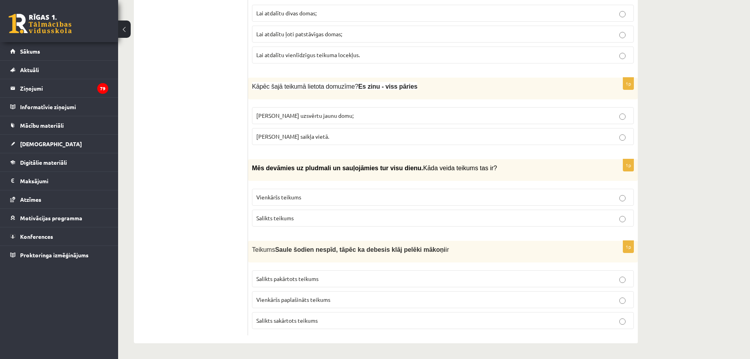
scroll to position [759, 0]
click at [295, 317] on span "Salikts sakārtots teikums" at bounding box center [286, 319] width 61 height 7
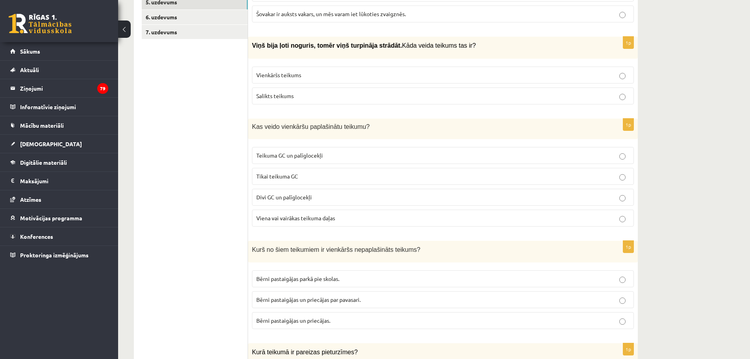
scroll to position [50, 0]
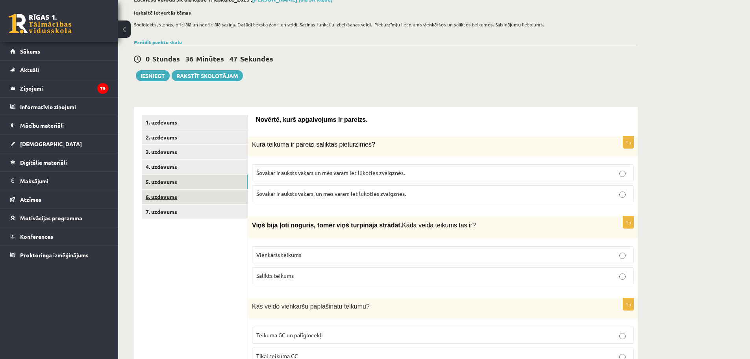
click at [167, 197] on link "6. uzdevums" at bounding box center [195, 196] width 106 height 15
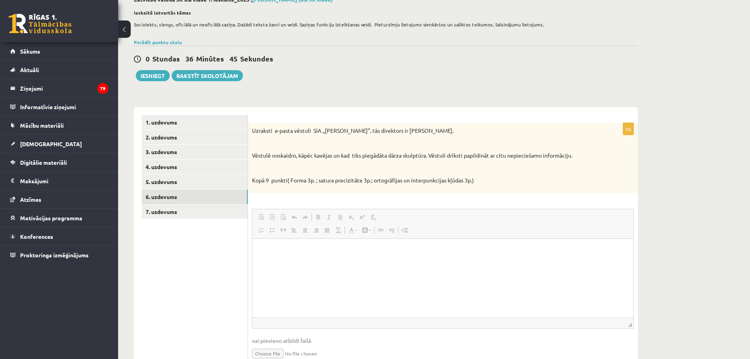
scroll to position [0, 0]
click at [306, 252] on p "Bagātinātā teksta redaktors, wiswyg-editor-user-answer-47024827033640" at bounding box center [442, 250] width 365 height 8
drag, startPoint x: 260, startPoint y: 278, endPoint x: 286, endPoint y: 276, distance: 26.0
click at [286, 276] on html "**********" at bounding box center [442, 263] width 381 height 50
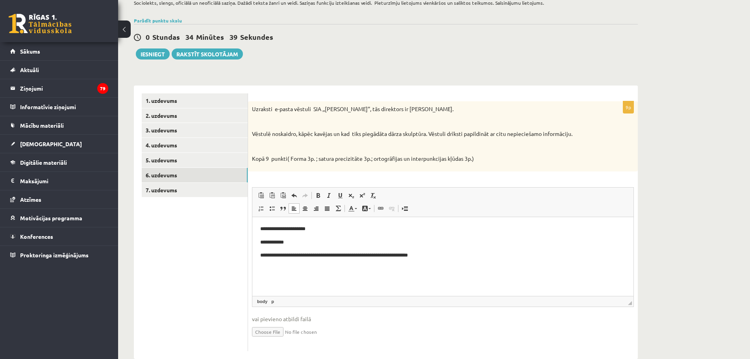
scroll to position [88, 0]
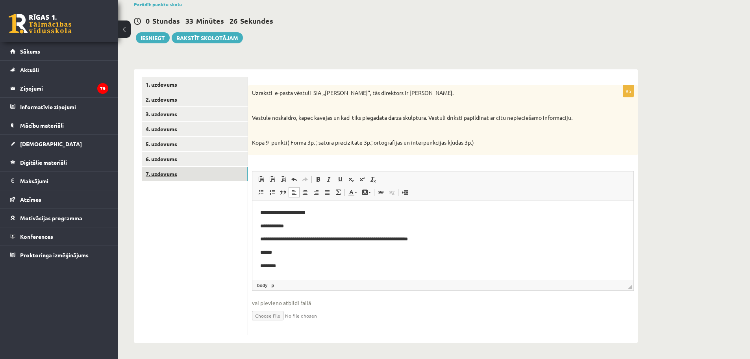
click at [170, 172] on link "7. uzdevums" at bounding box center [195, 174] width 106 height 15
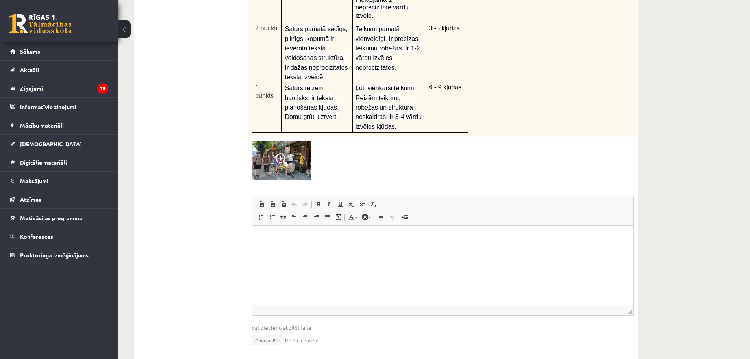
scroll to position [310, 0]
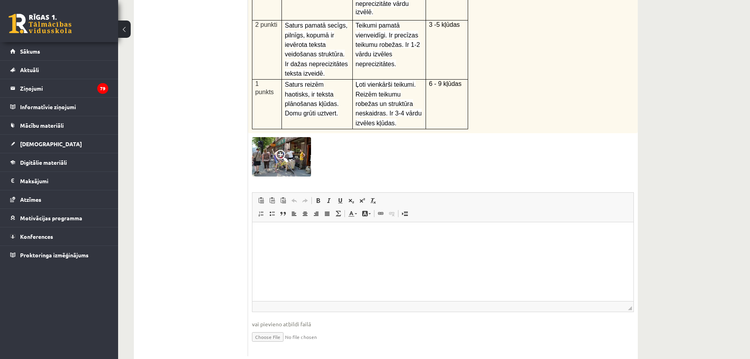
click at [299, 137] on img at bounding box center [281, 156] width 59 height 39
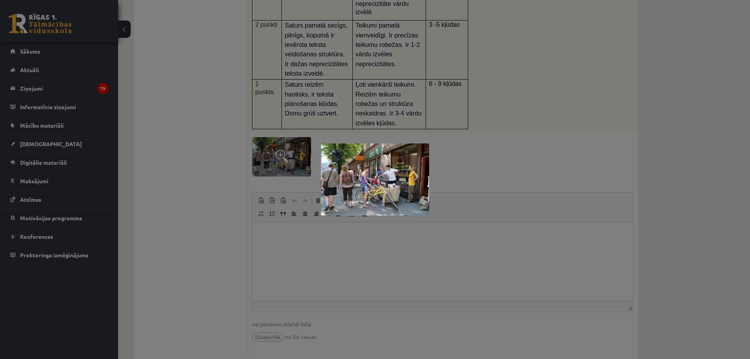
click at [387, 195] on img at bounding box center [375, 179] width 108 height 72
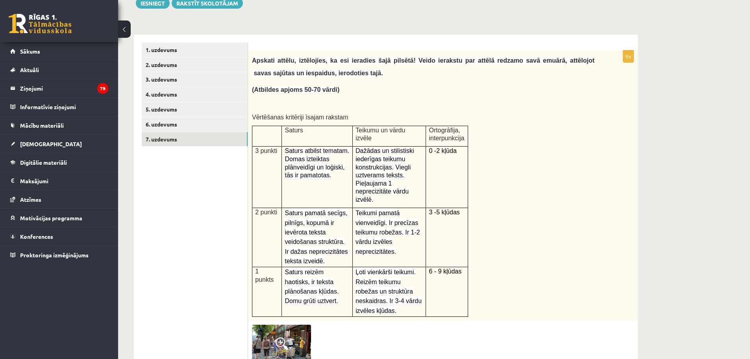
scroll to position [270, 0]
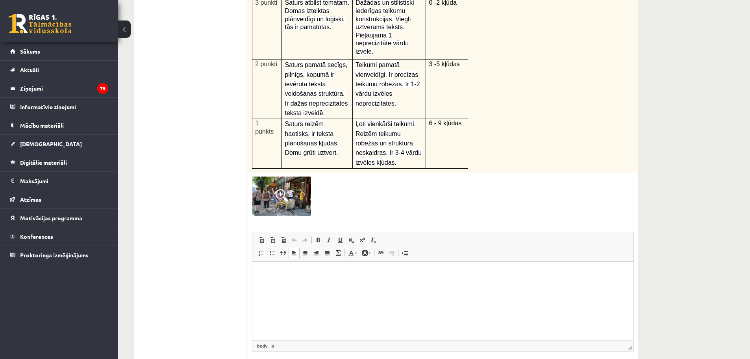
click at [294, 285] on html at bounding box center [442, 273] width 381 height 24
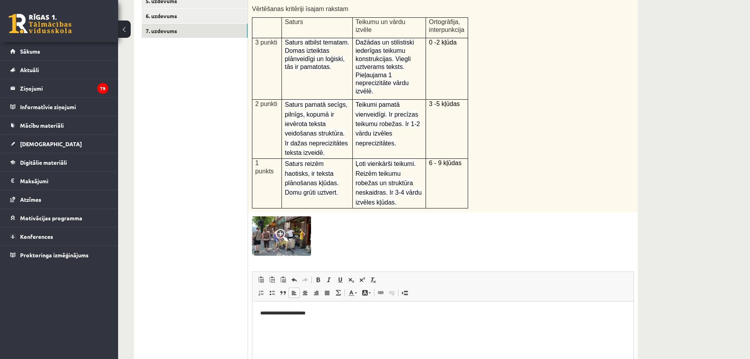
scroll to position [231, 0]
click at [287, 228] on span at bounding box center [282, 234] width 13 height 13
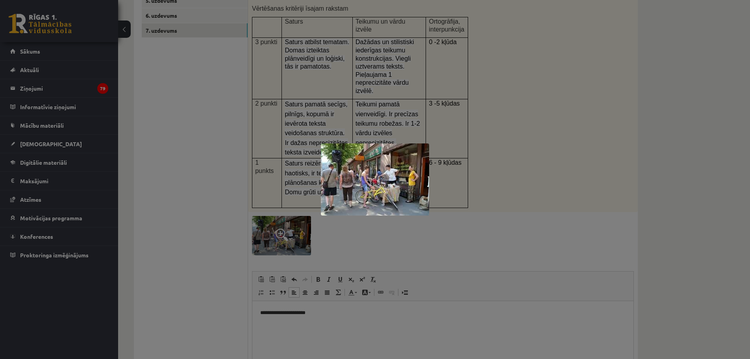
click at [409, 192] on img at bounding box center [375, 179] width 108 height 72
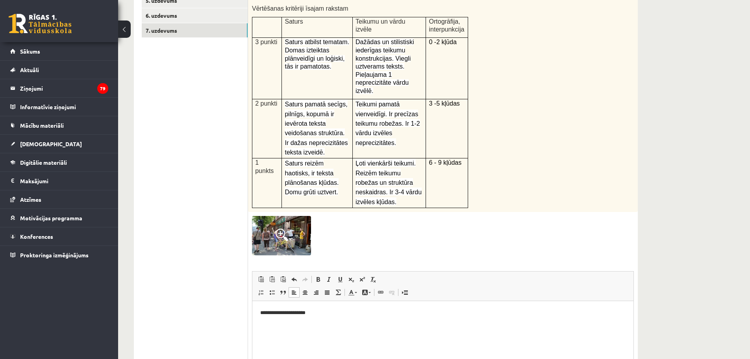
click at [325, 312] on p "**********" at bounding box center [442, 312] width 365 height 8
click at [297, 216] on img at bounding box center [281, 235] width 59 height 39
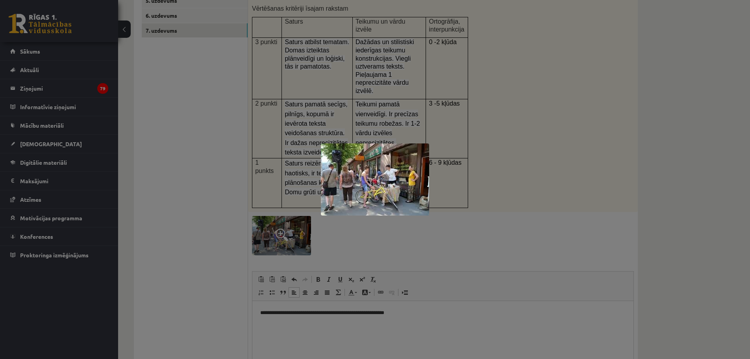
click at [405, 295] on div at bounding box center [375, 179] width 750 height 359
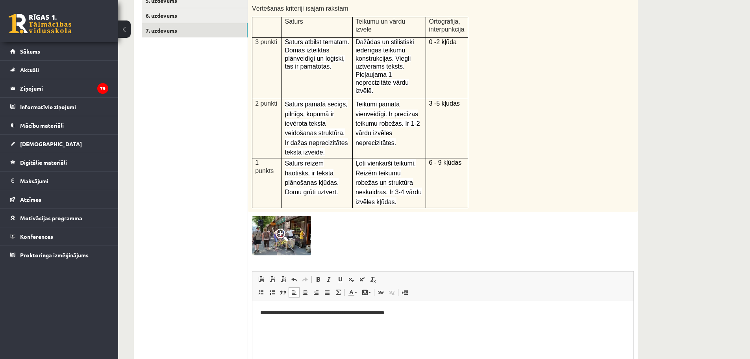
click at [405, 310] on p "**********" at bounding box center [442, 312] width 365 height 8
click at [278, 216] on img at bounding box center [281, 235] width 59 height 39
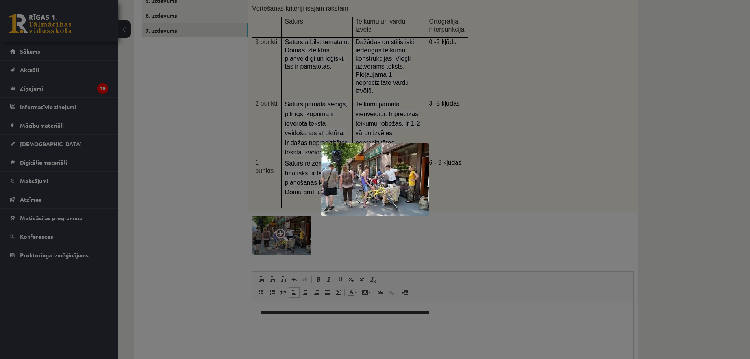
click at [386, 180] on img at bounding box center [375, 179] width 108 height 72
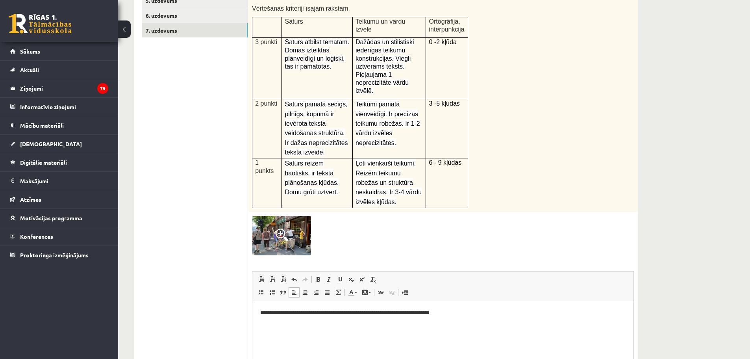
click at [280, 222] on img at bounding box center [281, 235] width 59 height 39
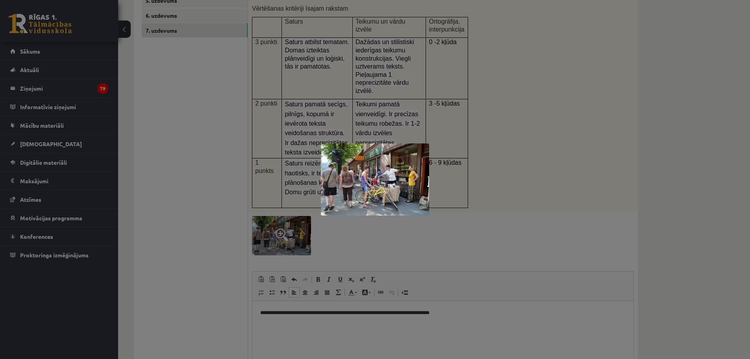
click at [468, 305] on div at bounding box center [375, 179] width 750 height 359
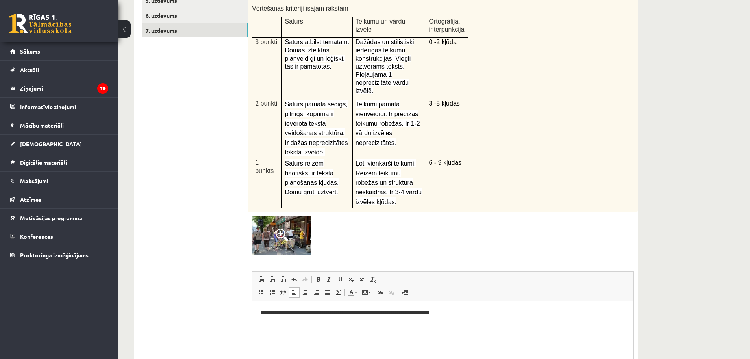
click at [467, 313] on p "**********" at bounding box center [442, 312] width 365 height 8
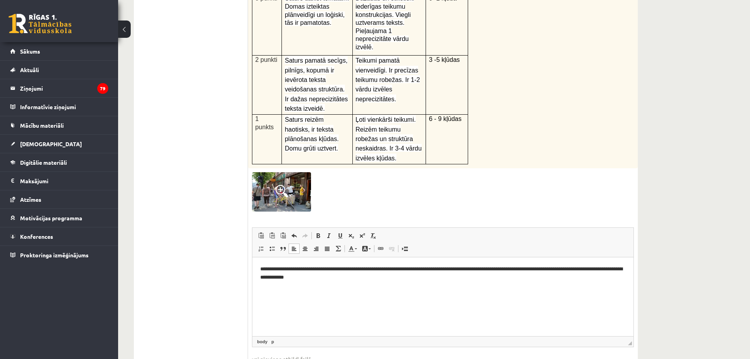
scroll to position [276, 0]
click at [566, 266] on p "**********" at bounding box center [442, 272] width 365 height 17
drag, startPoint x: 311, startPoint y: 274, endPoint x: 316, endPoint y: 270, distance: 6.1
click at [313, 272] on p "**********" at bounding box center [442, 272] width 365 height 17
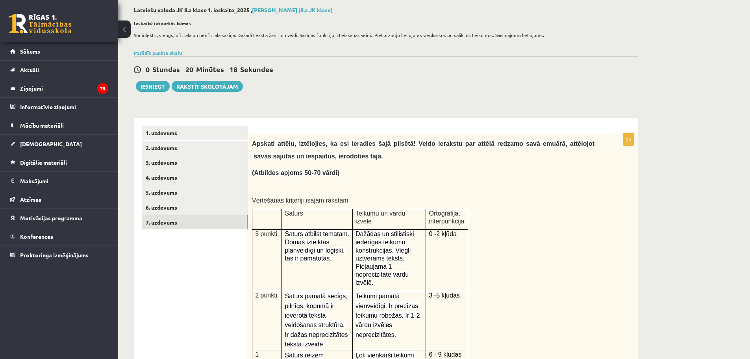
scroll to position [197, 0]
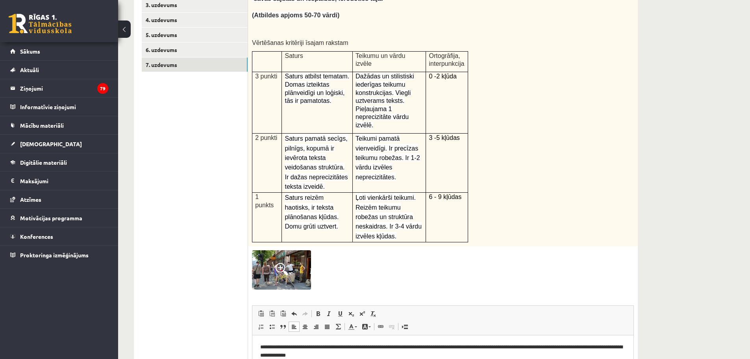
click at [302, 250] on img at bounding box center [281, 269] width 59 height 39
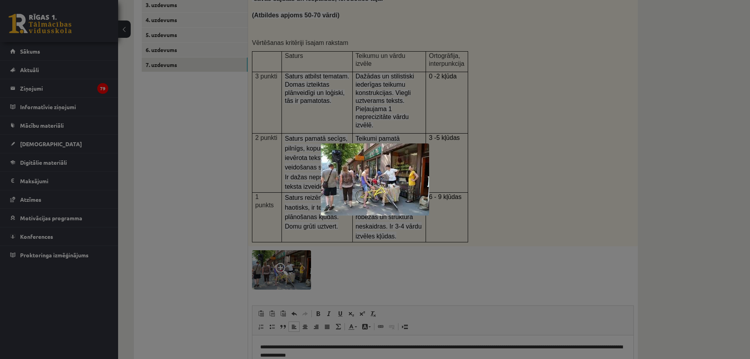
click at [548, 247] on div at bounding box center [375, 179] width 750 height 359
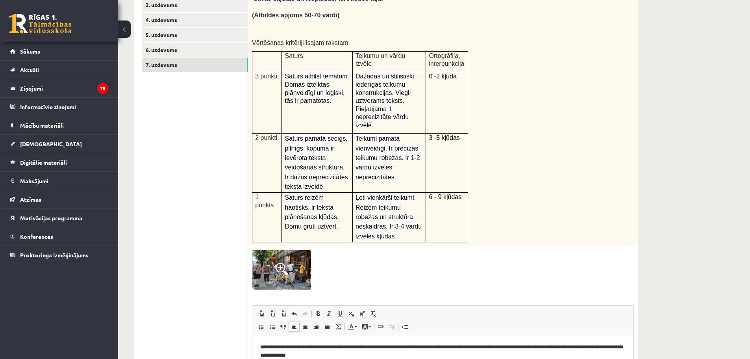
click at [352, 355] on p "**********" at bounding box center [442, 350] width 365 height 17
click at [332, 354] on p "**********" at bounding box center [442, 350] width 365 height 17
click at [333, 352] on p "**********" at bounding box center [442, 350] width 365 height 17
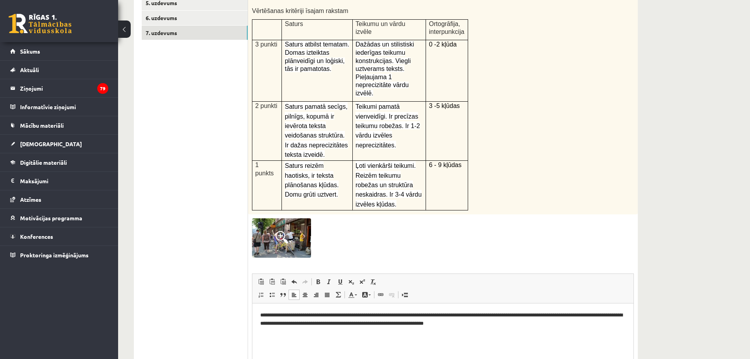
scroll to position [236, 0]
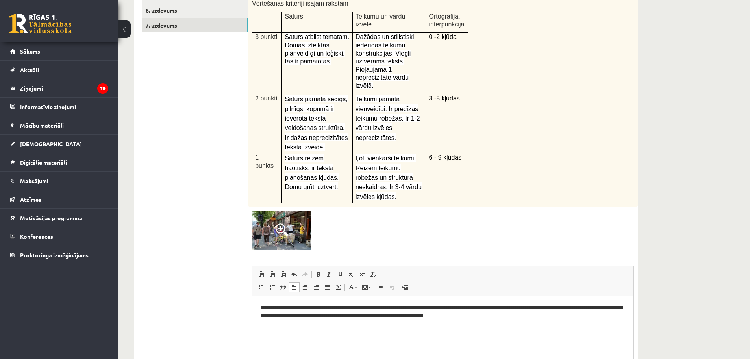
click at [286, 220] on img at bounding box center [281, 230] width 59 height 39
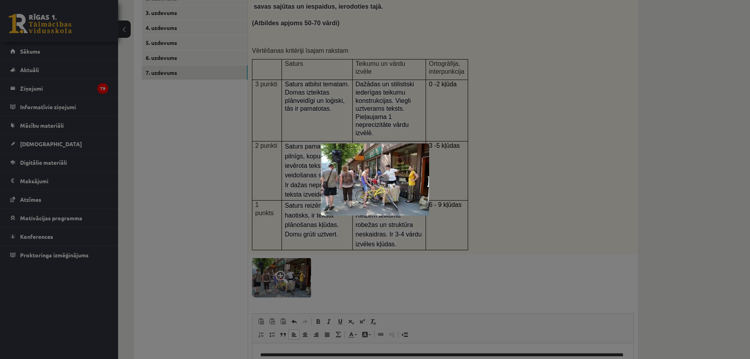
scroll to position [79, 0]
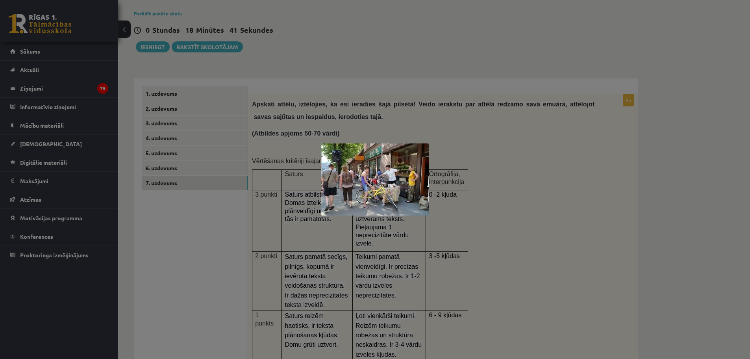
click at [668, 210] on div at bounding box center [375, 179] width 750 height 359
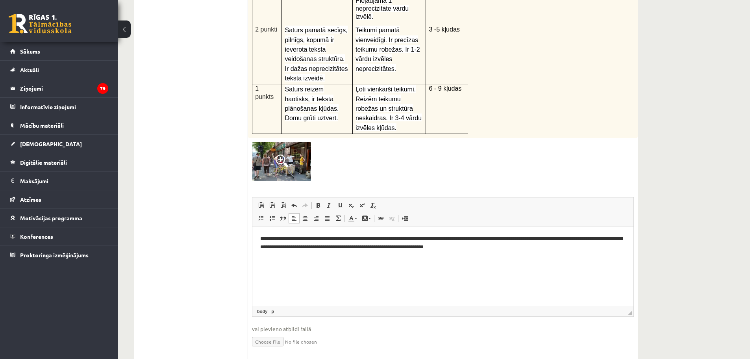
scroll to position [310, 0]
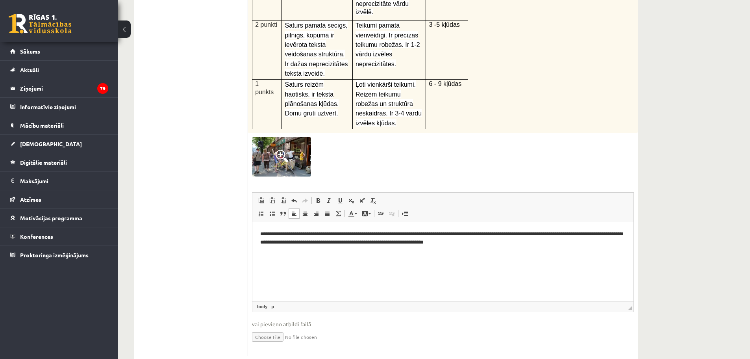
click at [487, 240] on p "**********" at bounding box center [442, 238] width 365 height 17
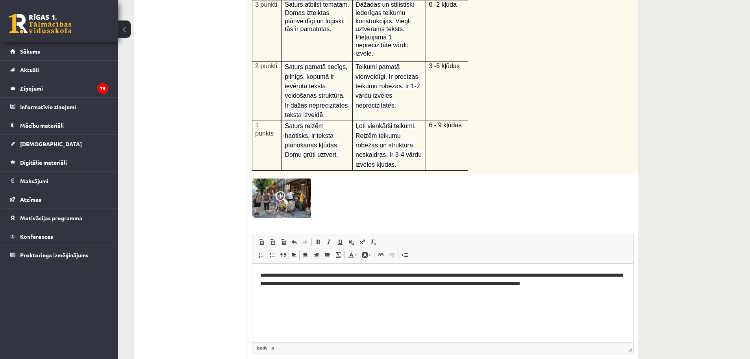
scroll to position [270, 0]
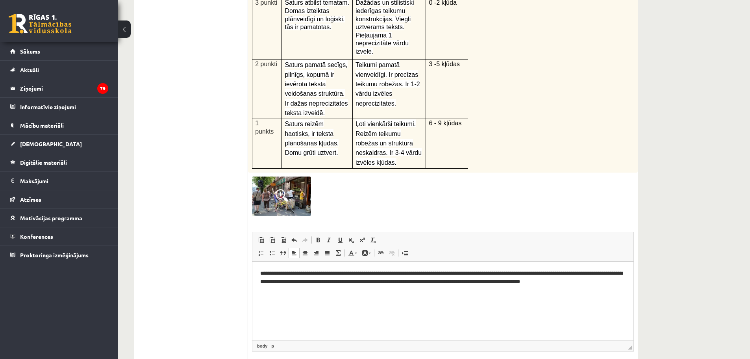
click at [596, 281] on p "**********" at bounding box center [442, 277] width 365 height 17
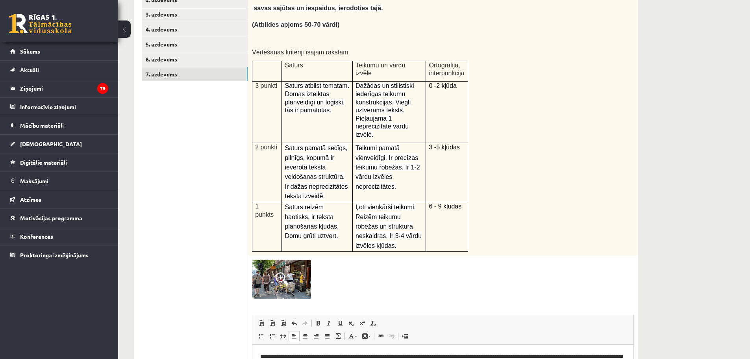
scroll to position [0, 0]
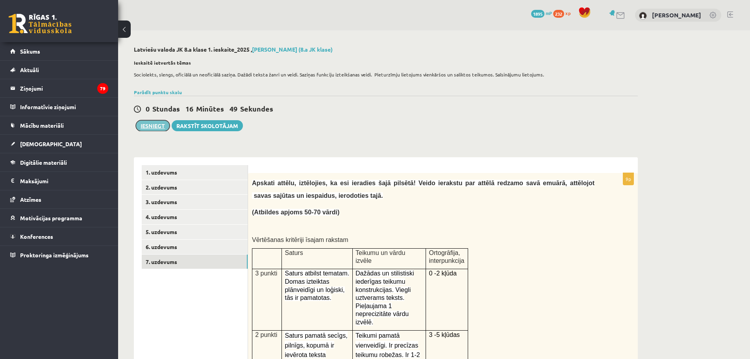
click at [147, 128] on button "Iesniegt" at bounding box center [153, 125] width 34 height 11
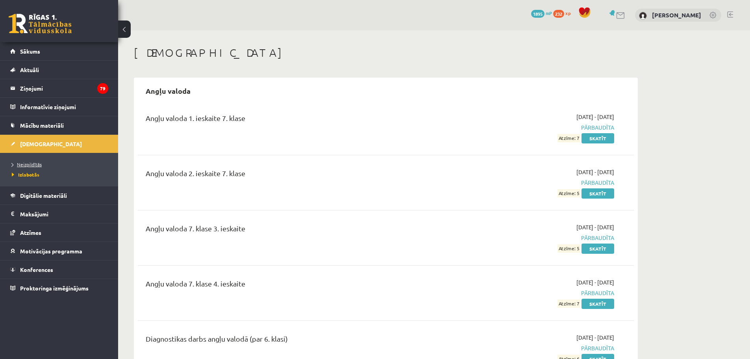
click at [21, 165] on span "Neizpildītās" at bounding box center [27, 164] width 30 height 6
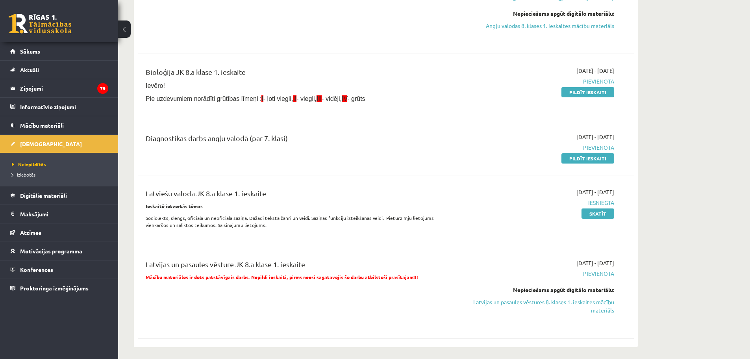
scroll to position [197, 0]
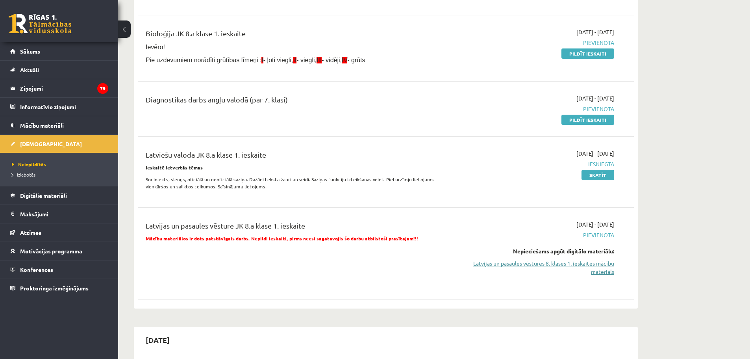
click at [587, 263] on link "Latvijas un pasaules vēstures 8. klases 1. ieskaites mācību materiāls" at bounding box center [540, 267] width 148 height 17
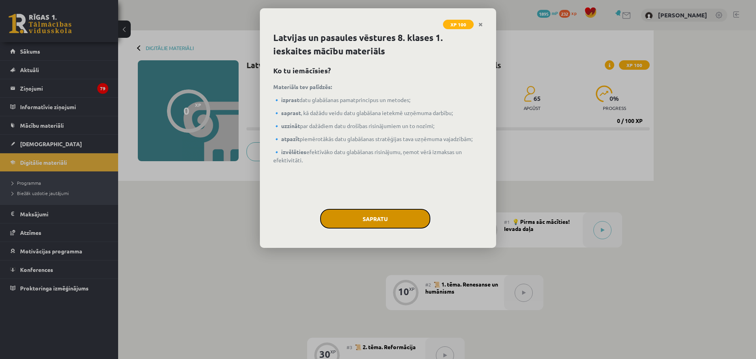
click at [389, 220] on button "Sapratu" at bounding box center [375, 219] width 110 height 20
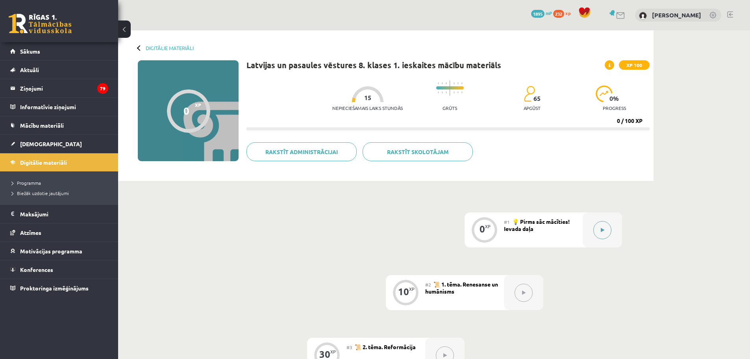
click at [603, 232] on icon at bounding box center [603, 230] width 4 height 5
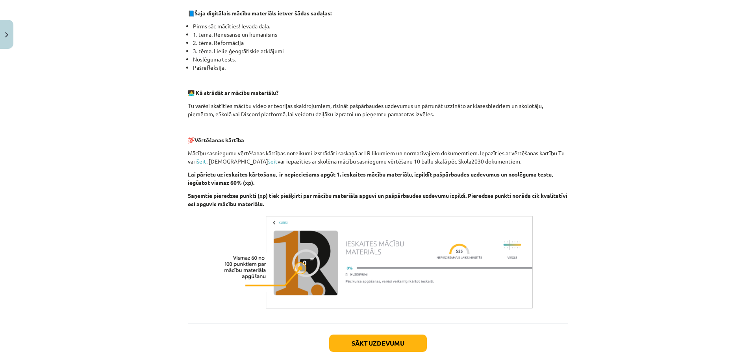
scroll to position [223, 0]
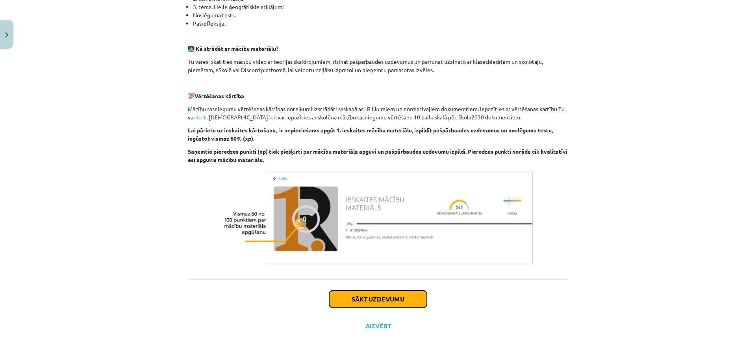
click at [390, 299] on button "Sākt uzdevumu" at bounding box center [378, 298] width 98 height 17
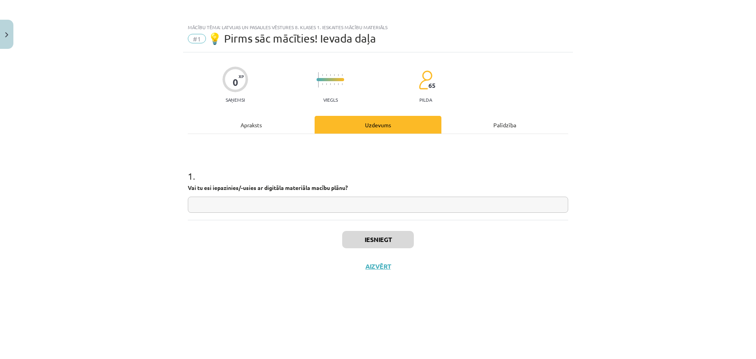
click at [323, 202] on input "text" at bounding box center [378, 204] width 380 height 16
type input "**"
click at [381, 245] on button "Iesniegt" at bounding box center [378, 239] width 72 height 17
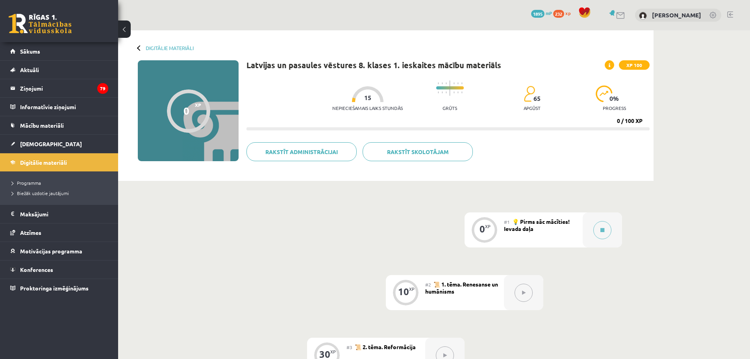
click at [476, 282] on span "📜 1. tēma. Renesanse un humānisms" at bounding box center [461, 287] width 73 height 14
click at [524, 295] on button at bounding box center [524, 292] width 18 height 18
click at [606, 228] on button at bounding box center [602, 230] width 18 height 18
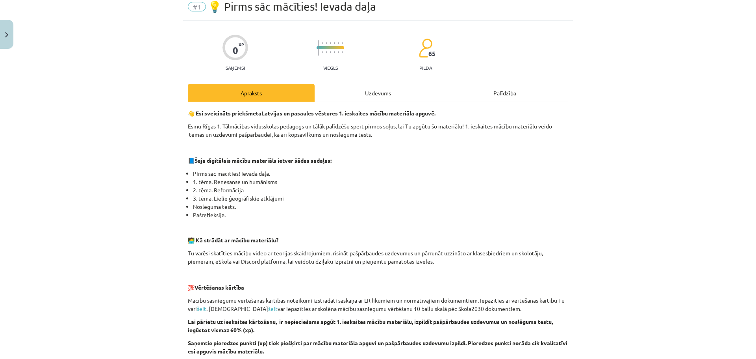
scroll to position [223, 0]
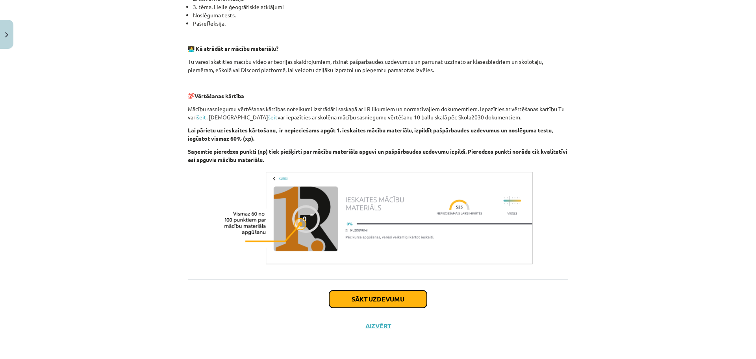
click at [390, 297] on button "Sākt uzdevumu" at bounding box center [378, 298] width 98 height 17
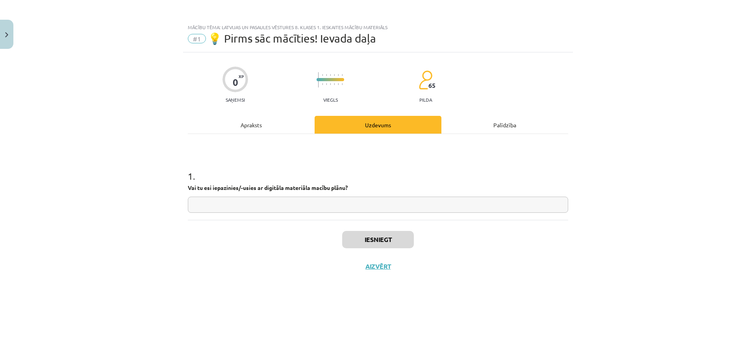
scroll to position [0, 0]
click at [330, 205] on input "text" at bounding box center [378, 204] width 380 height 16
type input "**"
click at [401, 243] on button "Iesniegt" at bounding box center [378, 239] width 72 height 17
click at [394, 272] on button "Nākamā nodarbība" at bounding box center [377, 271] width 77 height 18
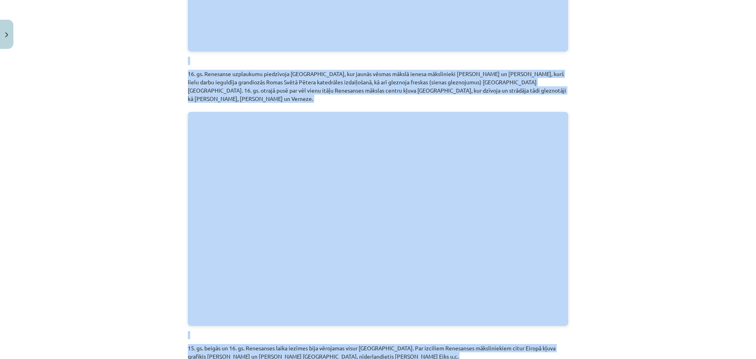
scroll to position [1336, 0]
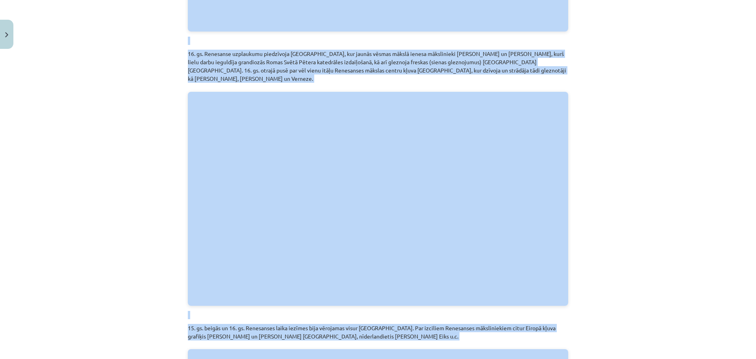
drag, startPoint x: 275, startPoint y: 156, endPoint x: 491, endPoint y: 319, distance: 271.0
copy div "Loremipsu do sitametco a Eli - 9) Seddoei T. Incidid. Utlabo. Etdolor. Magnaa e…"
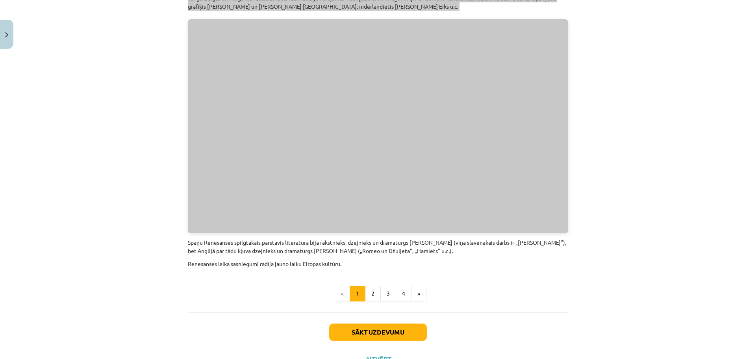
scroll to position [1673, 0]
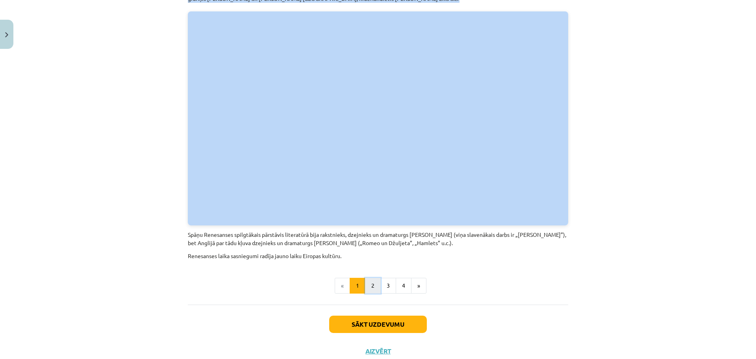
click at [371, 278] on button "2" at bounding box center [373, 286] width 16 height 16
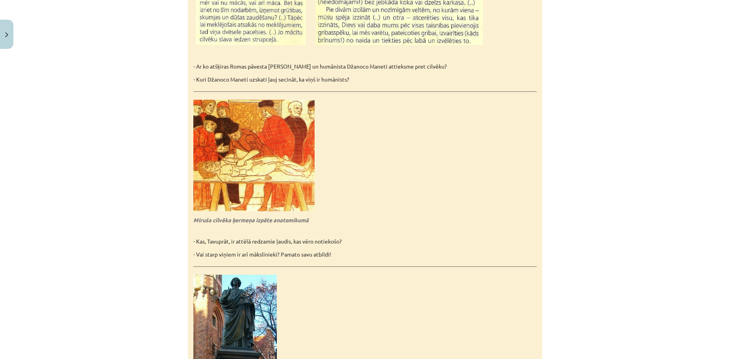
scroll to position [1676, 0]
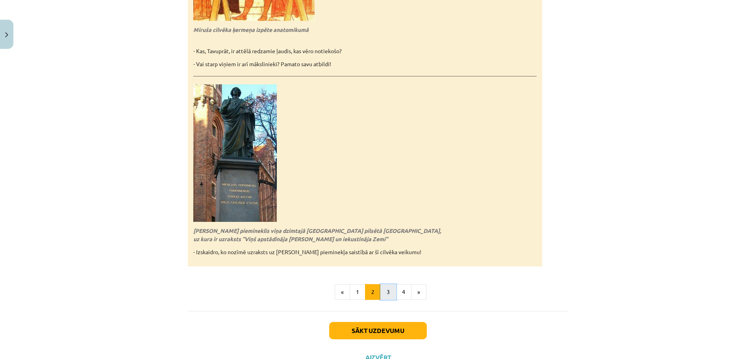
click at [385, 284] on button "3" at bounding box center [388, 292] width 16 height 16
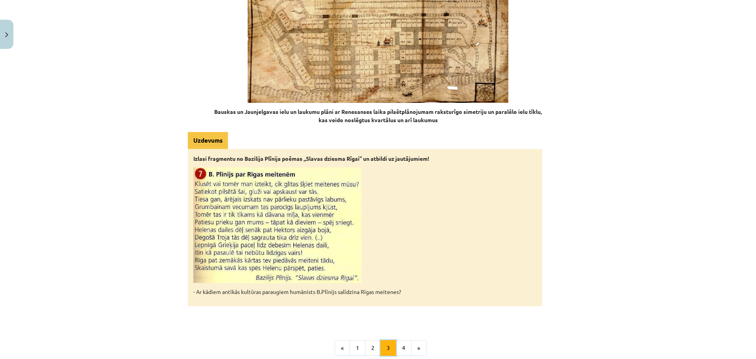
scroll to position [1187, 0]
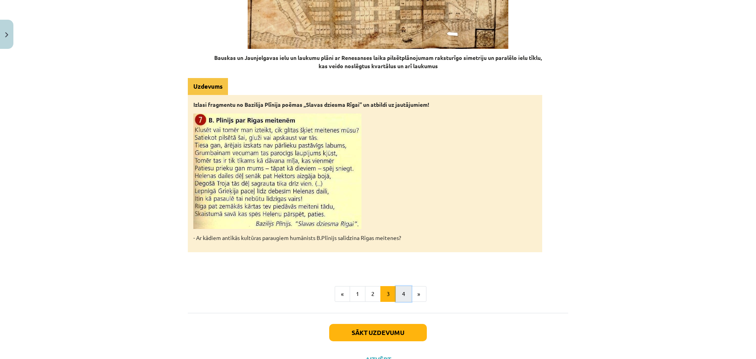
click at [399, 286] on button "4" at bounding box center [404, 294] width 16 height 16
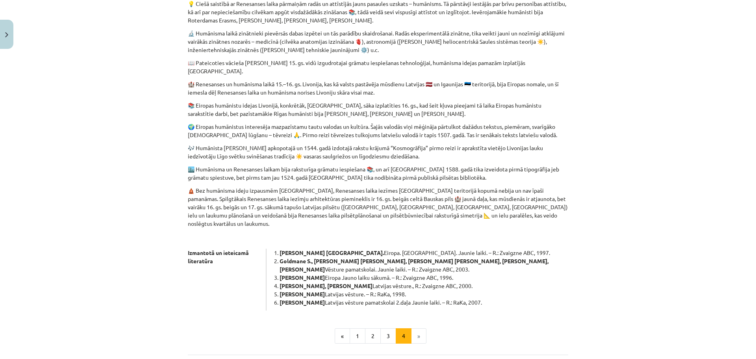
scroll to position [331, 0]
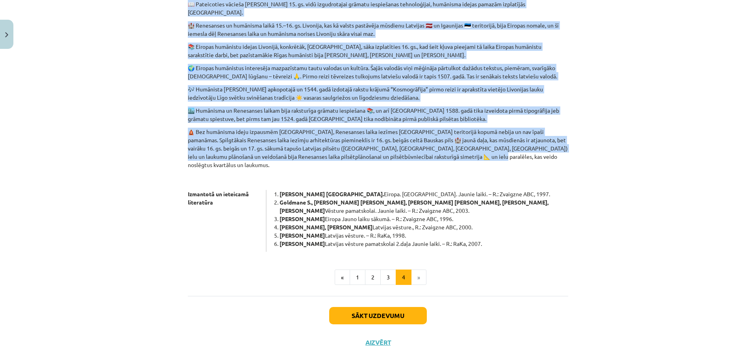
drag, startPoint x: 187, startPoint y: 150, endPoint x: 496, endPoint y: 147, distance: 309.0
click at [496, 147] on div "Kopsavilkums 🎨 Renesanse ir 14.–16. gs. mākslas un arhitektūras stils, kā arī p…" at bounding box center [378, 30] width 380 height 442
copy div "Loremipsumdo 🎨 Sitametco ad 33.–57. el. seddoei te incididuntut labor, et dol m…"
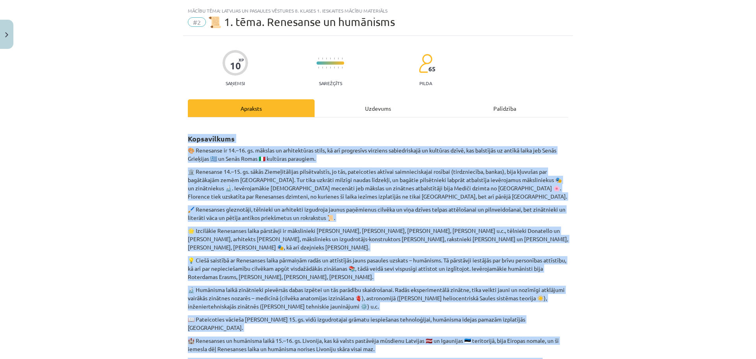
scroll to position [0, 0]
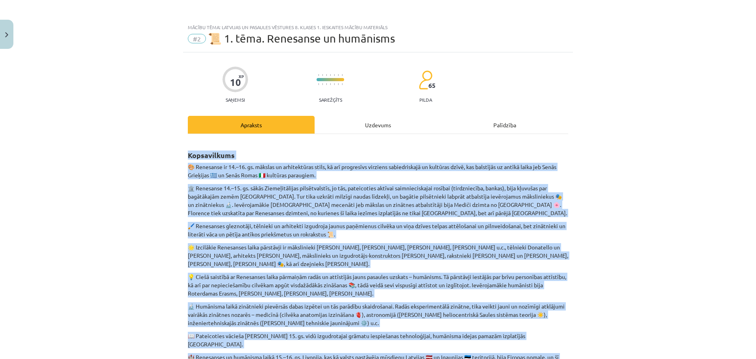
click at [643, 207] on div "Mācību tēma: Latvijas un pasaules vēstures 8. klases 1. ieskaites mācību materi…" at bounding box center [378, 179] width 756 height 359
